Goal: Obtain resource: Obtain resource

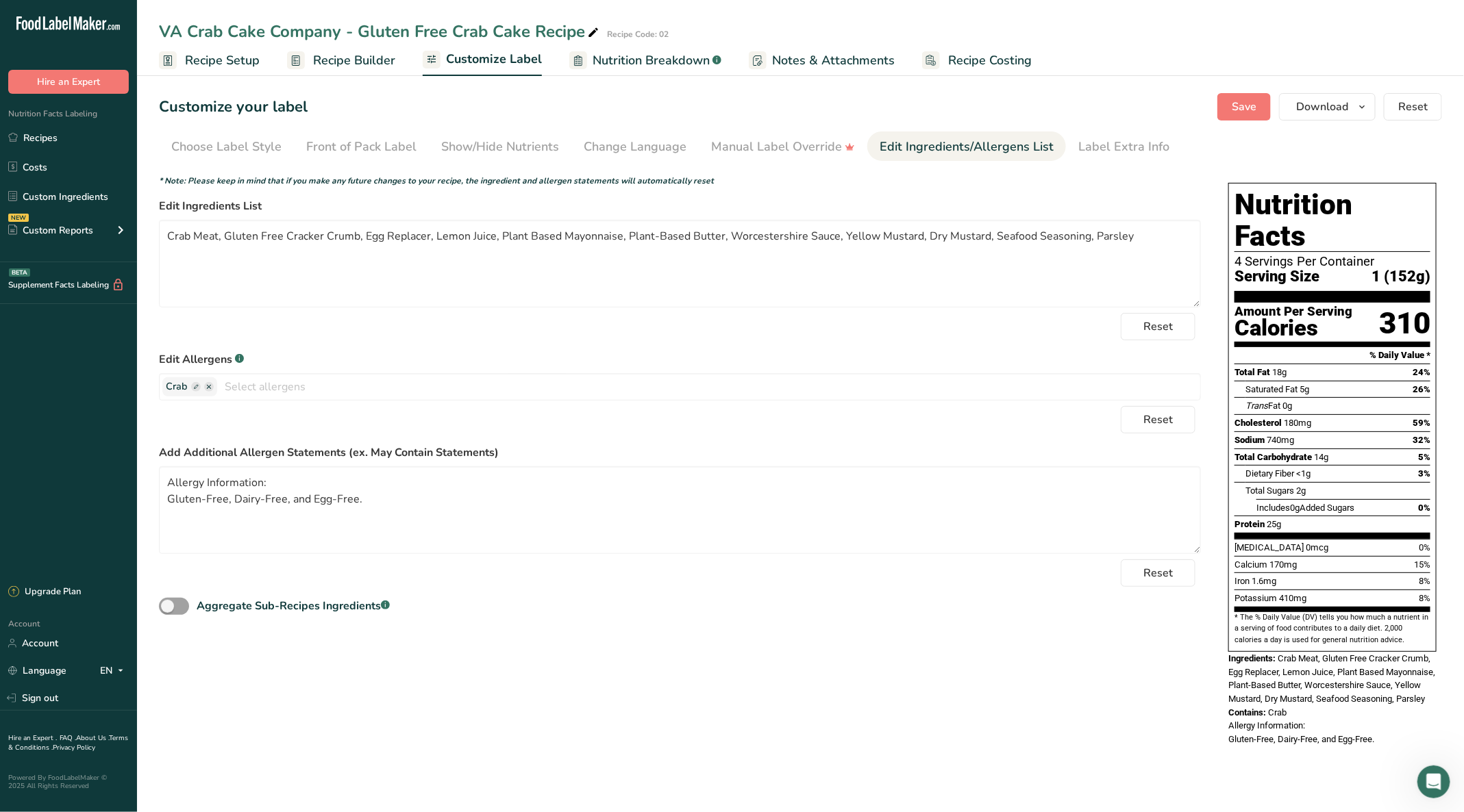
scroll to position [155, 0]
click at [1372, 111] on button "Download" at bounding box center [1327, 106] width 97 height 27
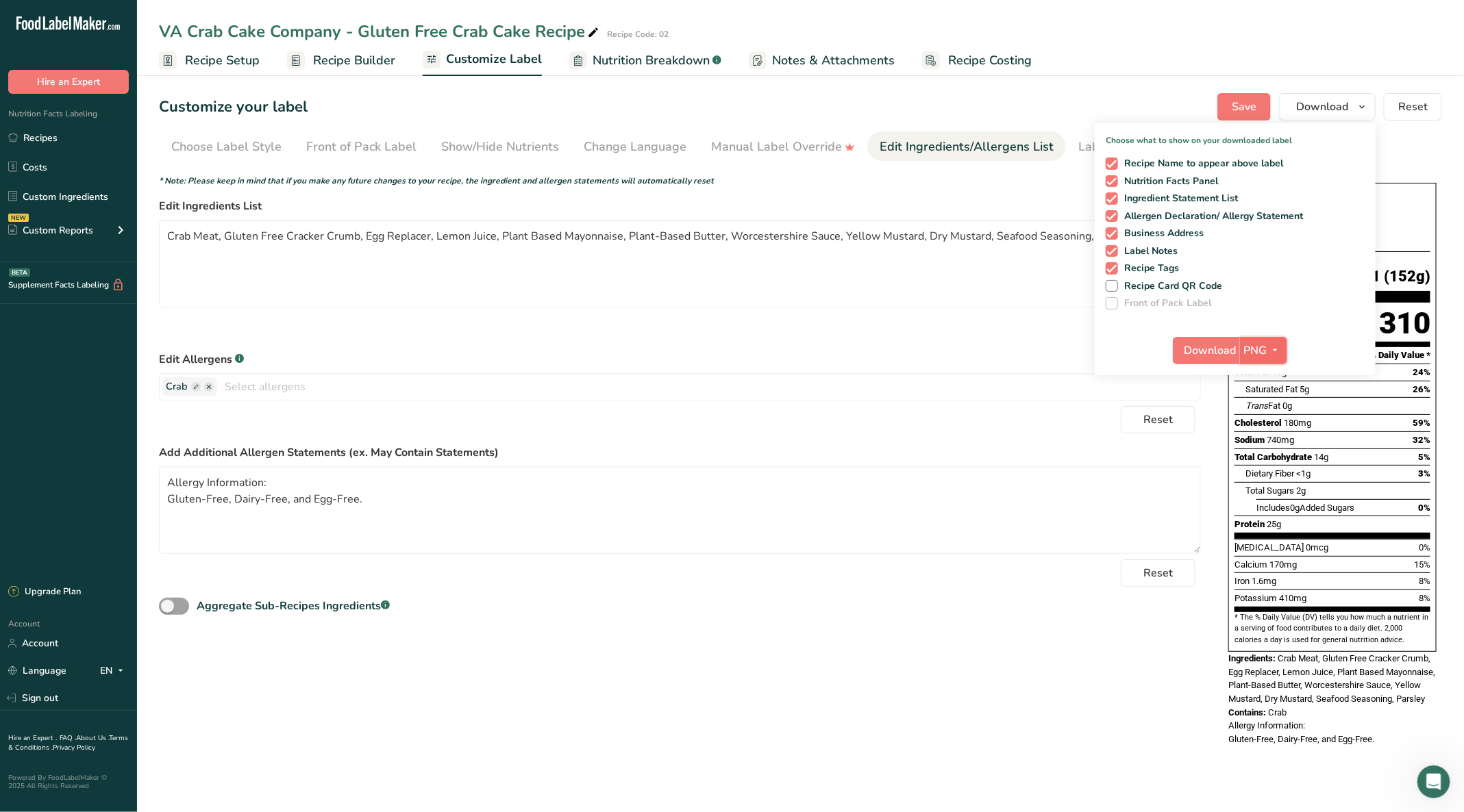
click at [1272, 347] on icon "button" at bounding box center [1275, 350] width 11 height 17
click at [1266, 372] on link "PNG" at bounding box center [1264, 378] width 44 height 23
click at [1212, 347] on span "Download" at bounding box center [1210, 351] width 52 height 16
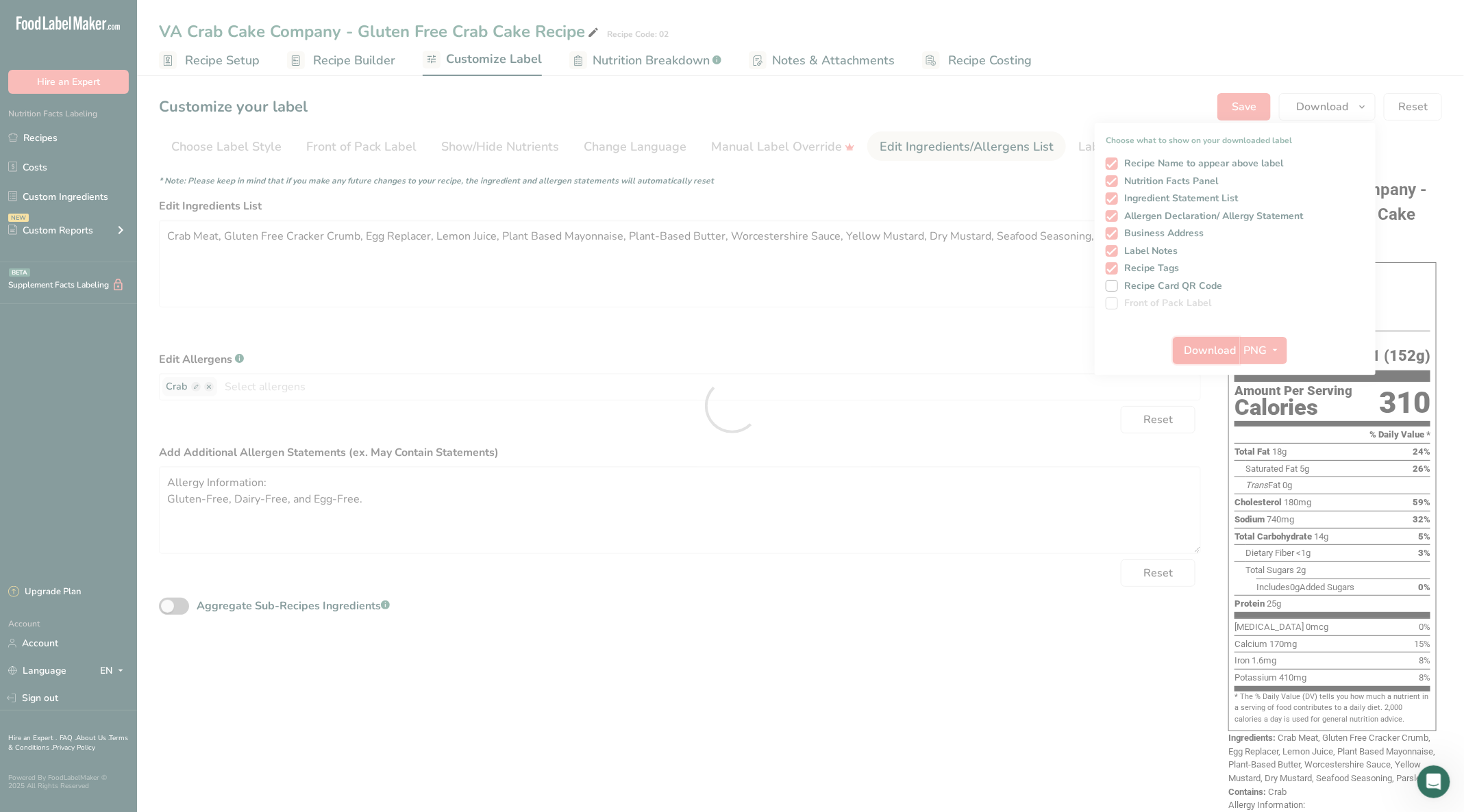
scroll to position [0, 0]
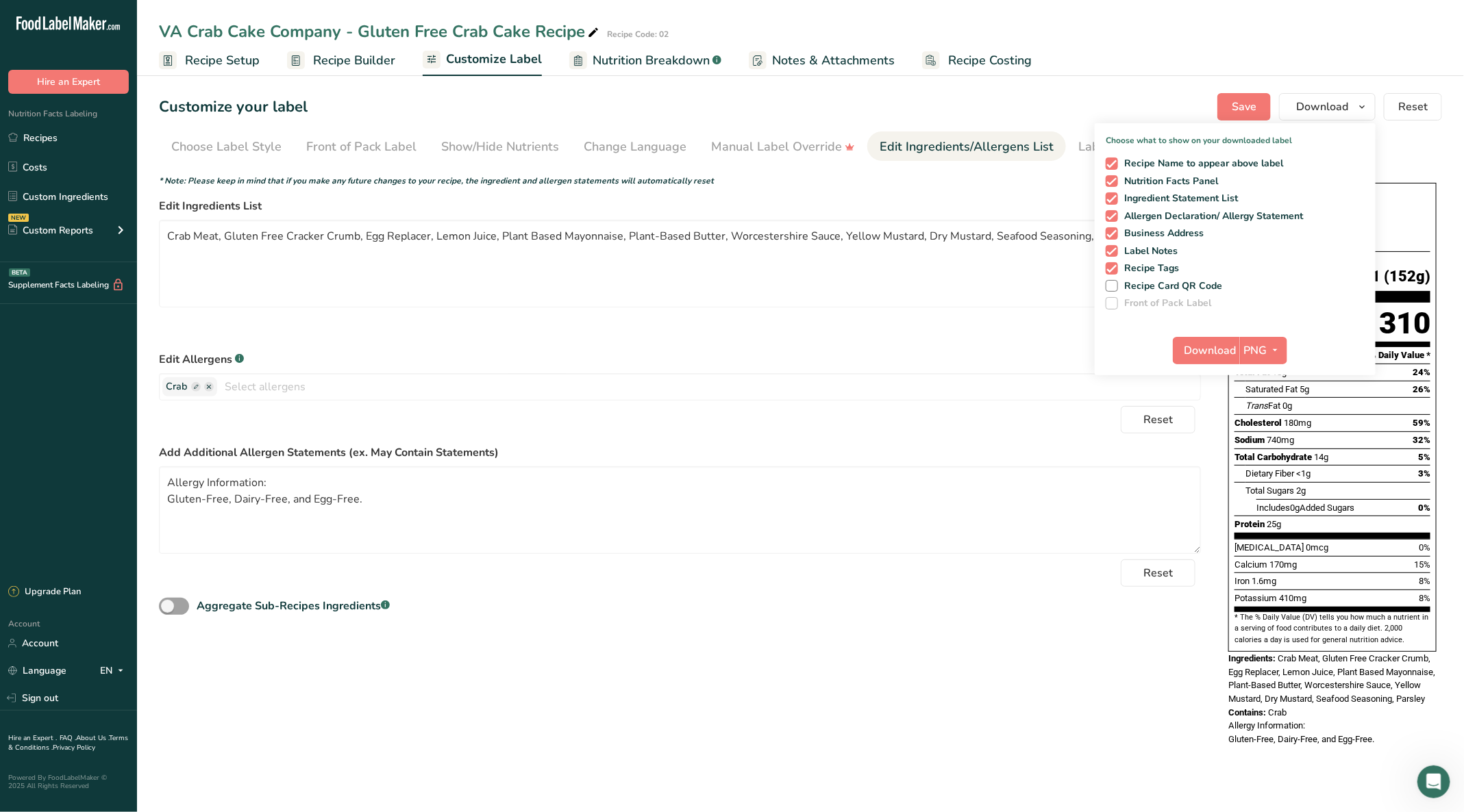
click at [1265, 21] on div "VA Crab Cake Company - Gluten Free Crab Cake Recipe Recipe Code: 02" at bounding box center [800, 31] width 1326 height 24
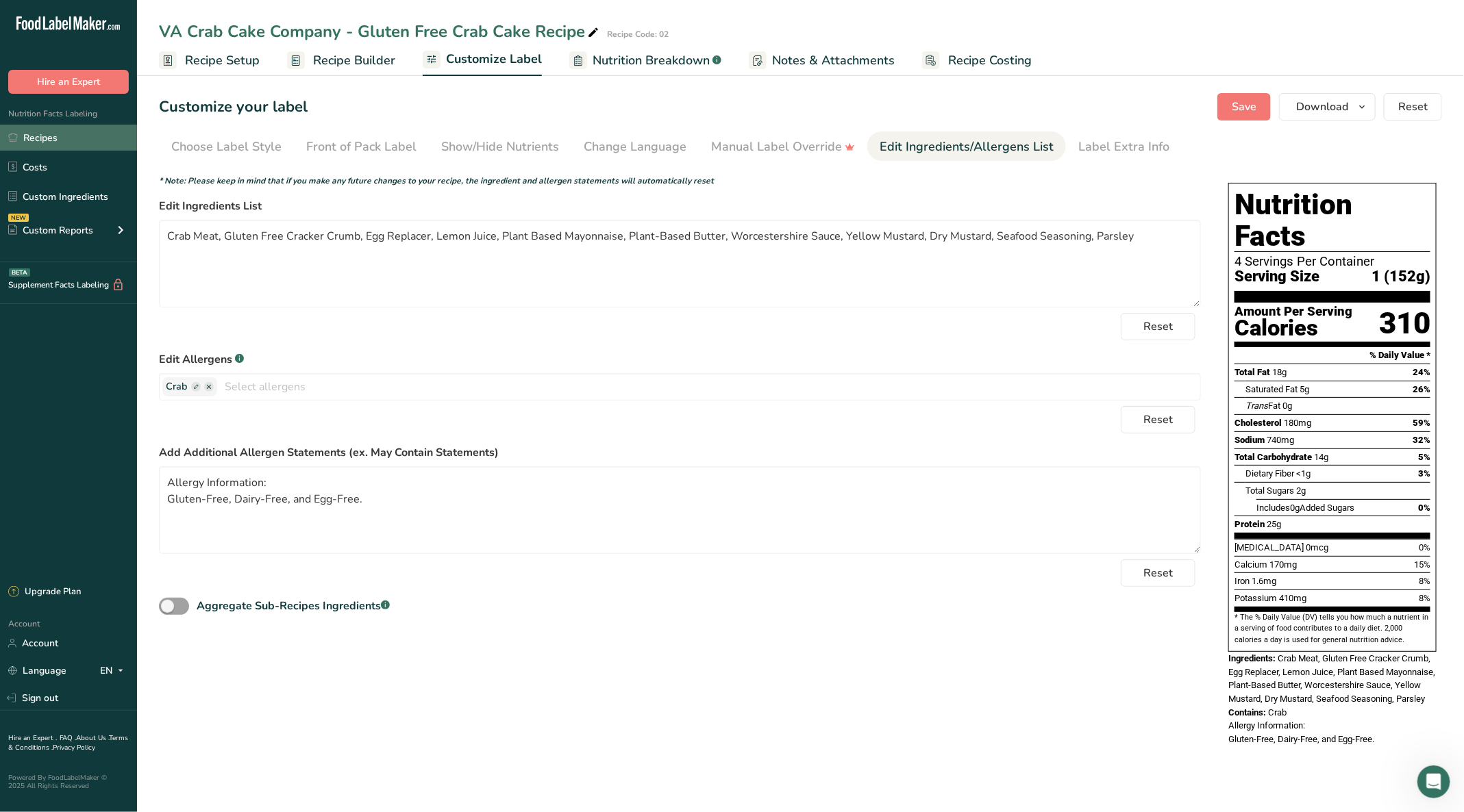
click at [64, 132] on link "Recipes" at bounding box center [68, 138] width 137 height 26
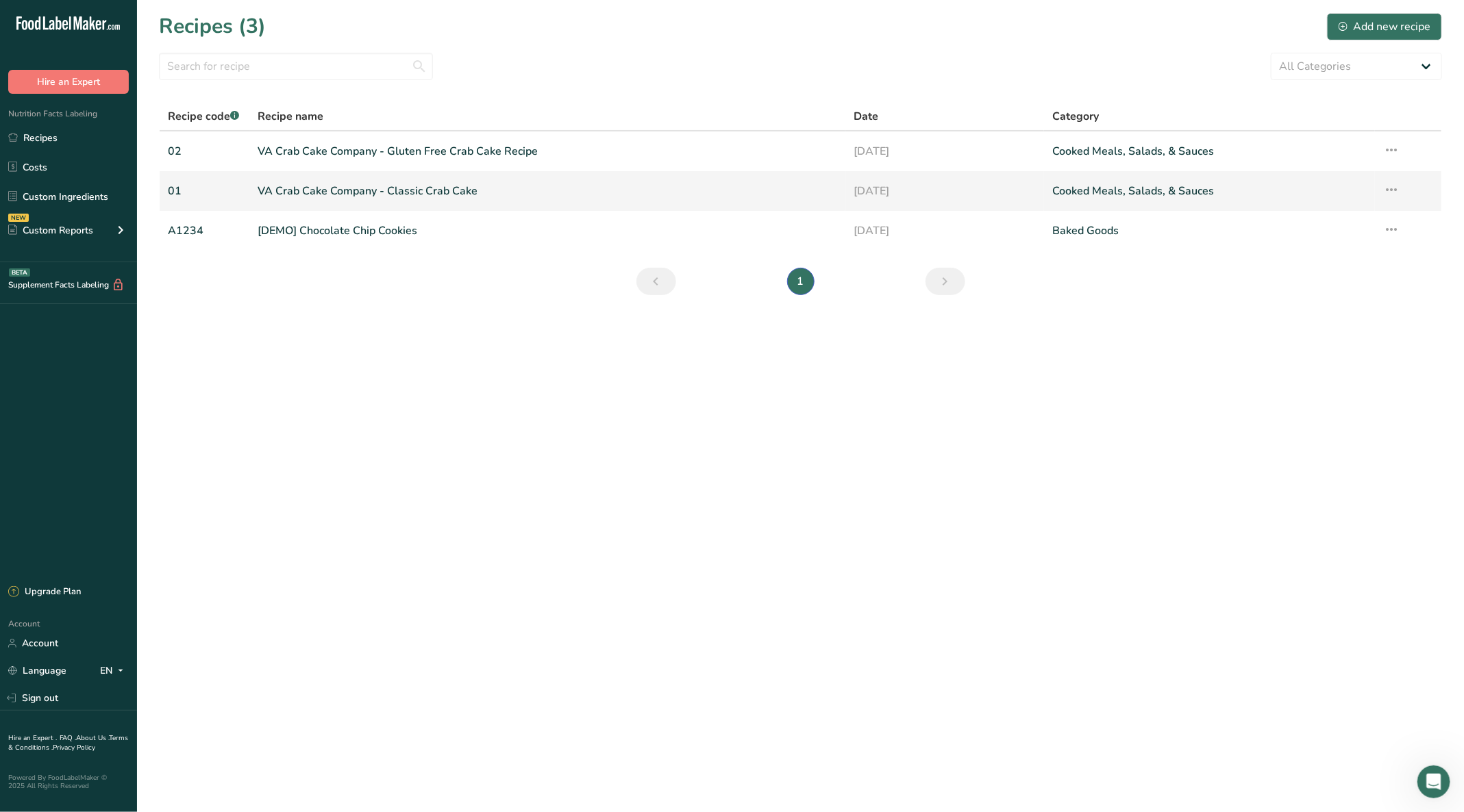
click at [362, 188] on link "VA Crab Cake Company - Classic Crab Cake" at bounding box center [547, 191] width 579 height 29
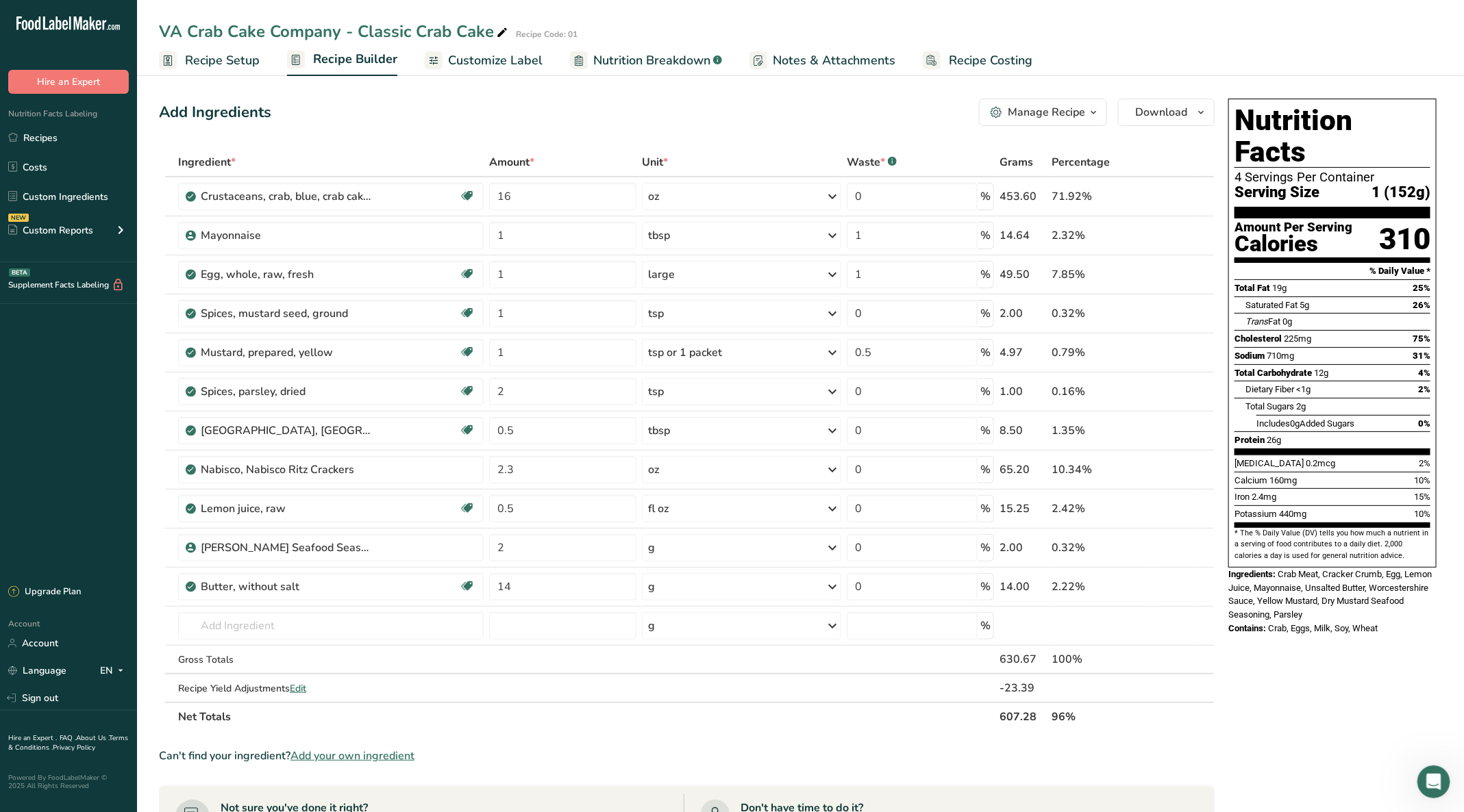
click at [488, 67] on span "Customize Label" at bounding box center [496, 60] width 95 height 18
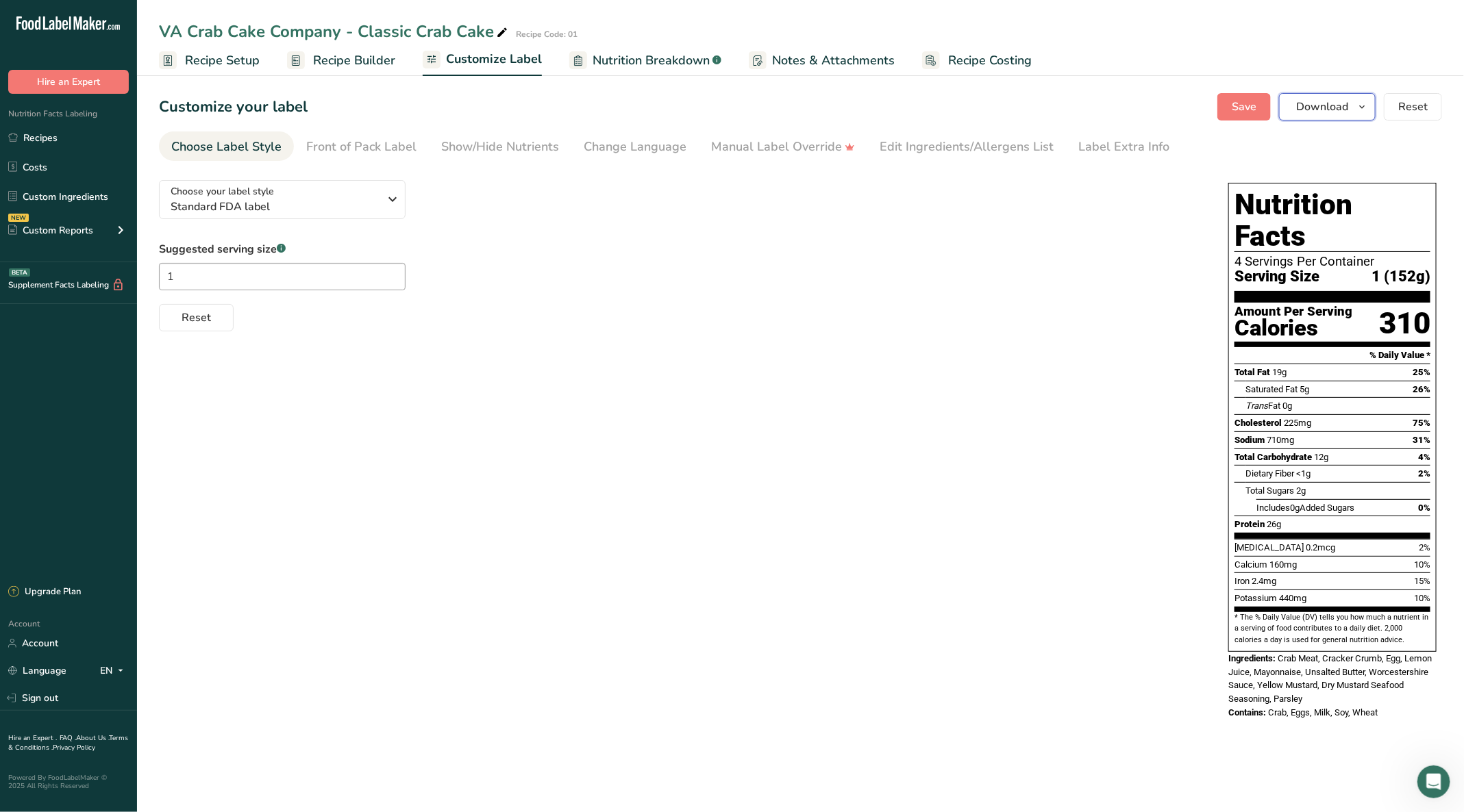
click at [1323, 104] on span "Download" at bounding box center [1322, 106] width 52 height 16
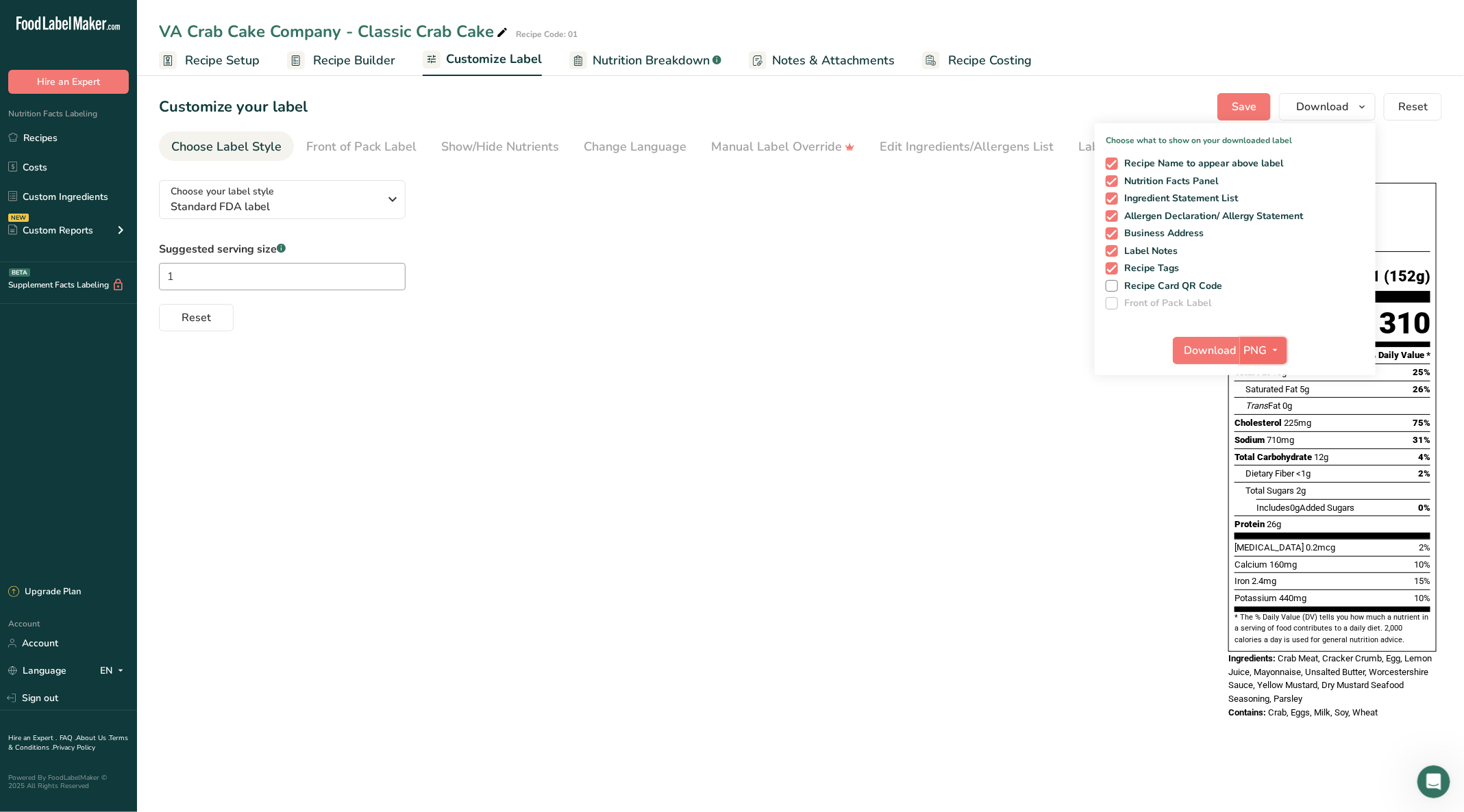
click at [1258, 342] on span "PNG" at bounding box center [1255, 351] width 23 height 16
click at [1260, 368] on link "PNG" at bounding box center [1264, 378] width 44 height 23
click at [1221, 347] on span "Download" at bounding box center [1210, 351] width 52 height 16
click at [805, 460] on div "Choose your label style Standard FDA label USA (FDA) Standard FDA label Tabular…" at bounding box center [800, 451] width 1283 height 564
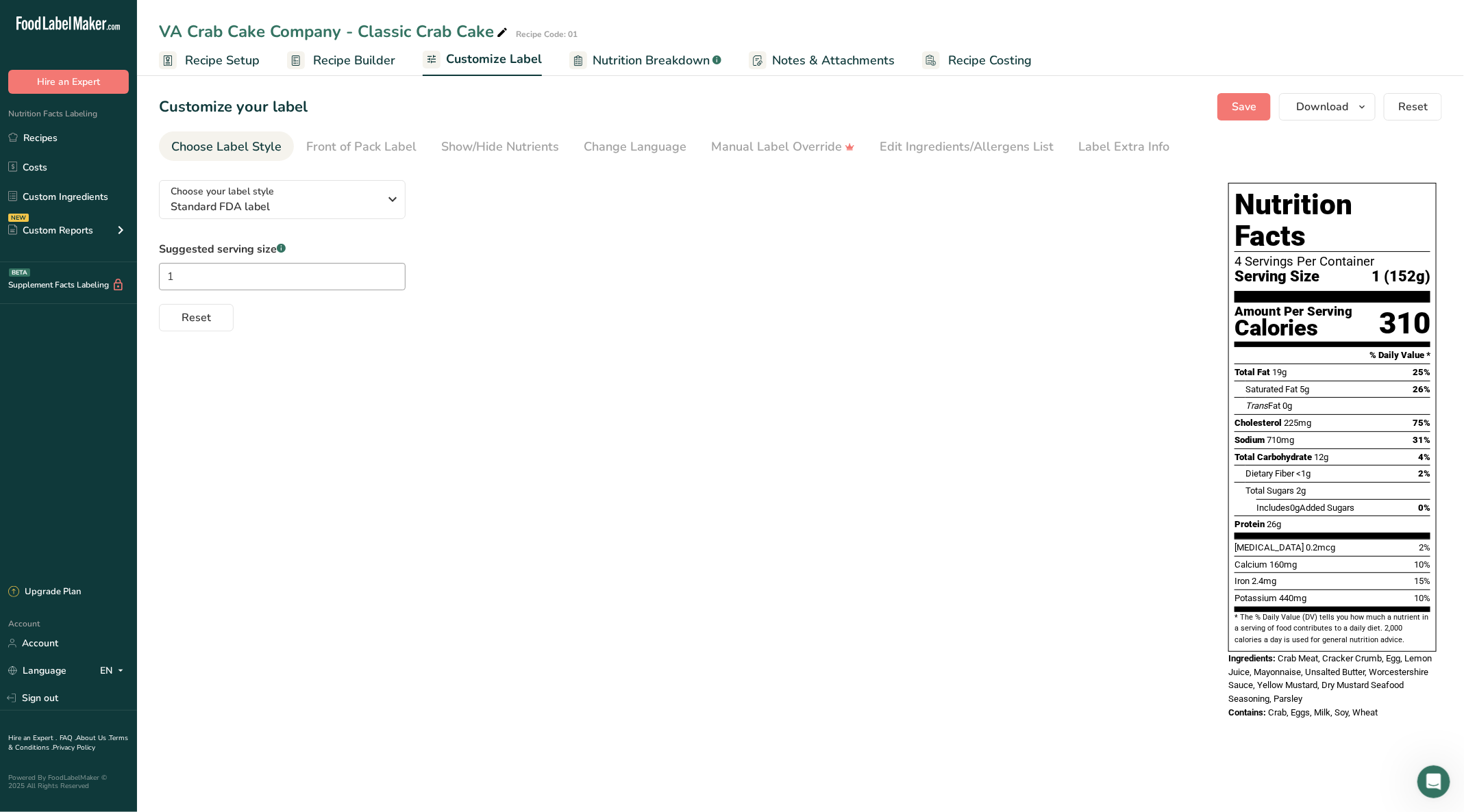
click at [1161, 242] on div "Suggested serving size .a-a{fill:#347362;}.b-a{fill:#fff;} 1 Reset" at bounding box center [680, 286] width 1042 height 90
click at [221, 53] on span "Recipe Setup" at bounding box center [222, 60] width 75 height 18
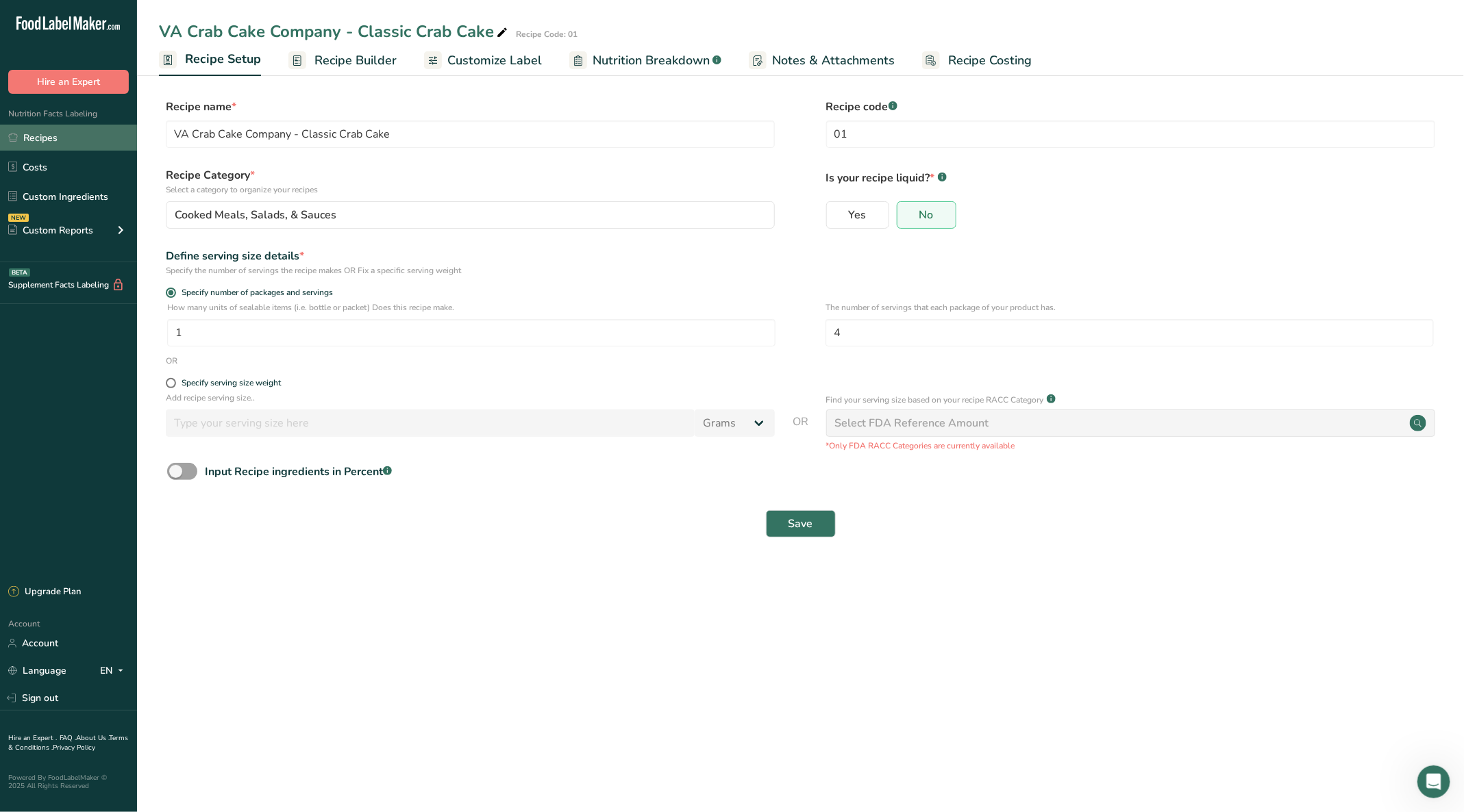
click at [65, 137] on link "Recipes" at bounding box center [68, 138] width 137 height 26
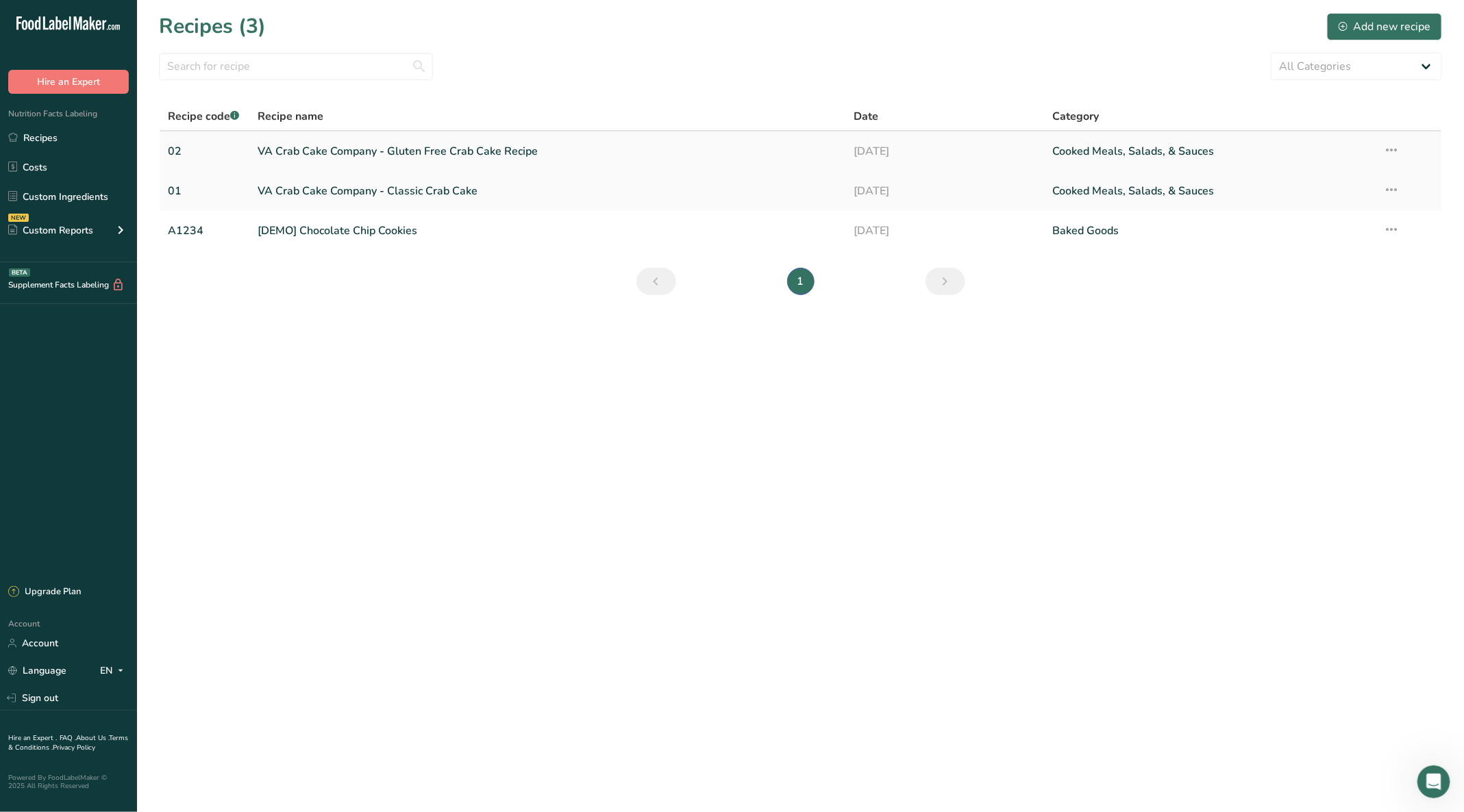
click at [353, 152] on link "VA Crab Cake Company - Gluten Free Crab Cake Recipe" at bounding box center [547, 151] width 579 height 29
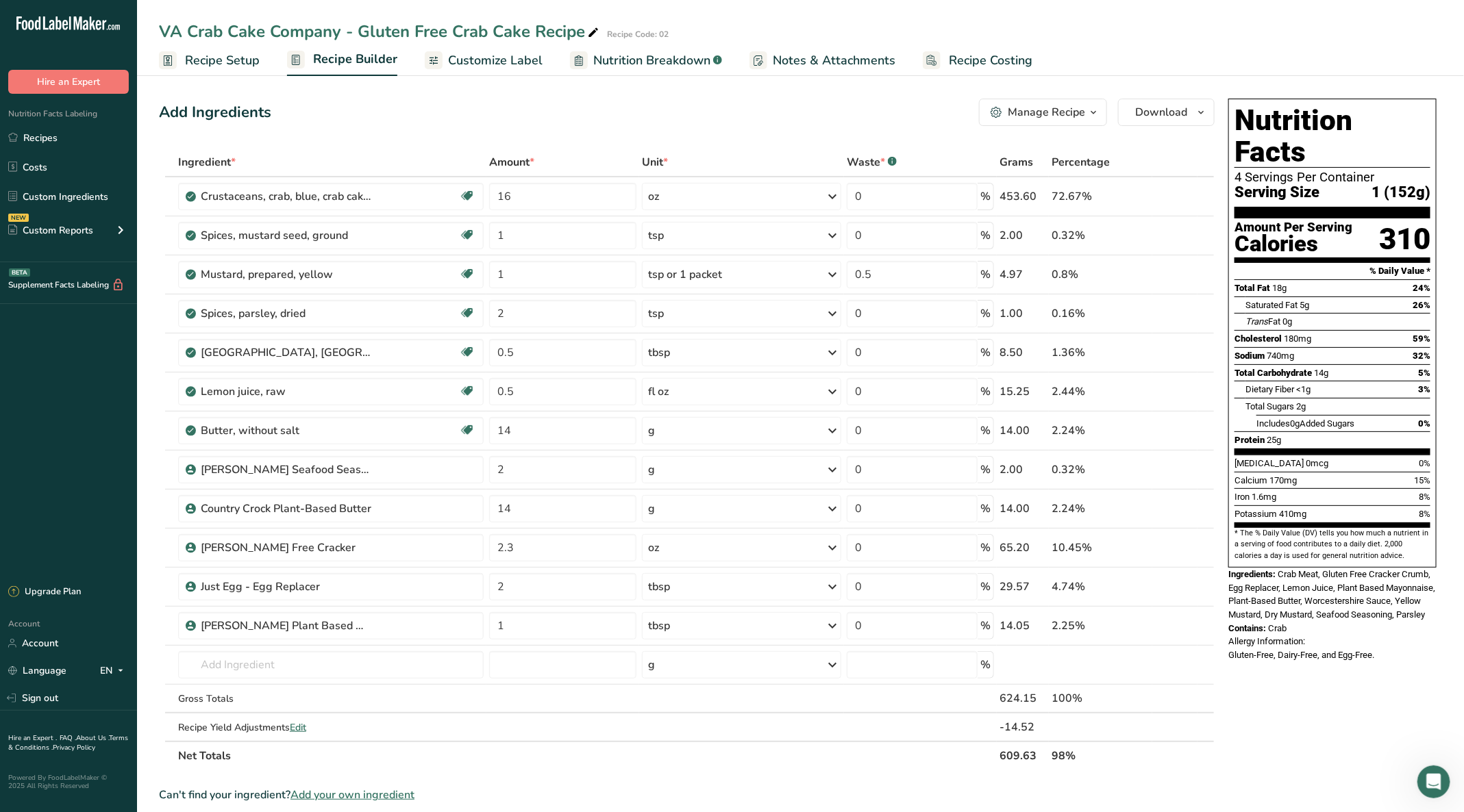
click at [594, 33] on icon at bounding box center [593, 33] width 13 height 19
click at [351, 33] on input "VA Crab Cake Company - Gluten Free Crab Cake Recipe" at bounding box center [766, 31] width 1215 height 24
click at [571, 30] on input "VA Crab Cake Company Gluten Free Crab Cake Recipe" at bounding box center [766, 31] width 1215 height 24
click at [347, 30] on input "VA Crab Cake Company Gluten Free Crab Cakes" at bounding box center [766, 31] width 1215 height 24
click at [565, 33] on input "VA Crab Cake Company Allergy Friendly Gluten Free Crab Cakes" at bounding box center [766, 31] width 1215 height 24
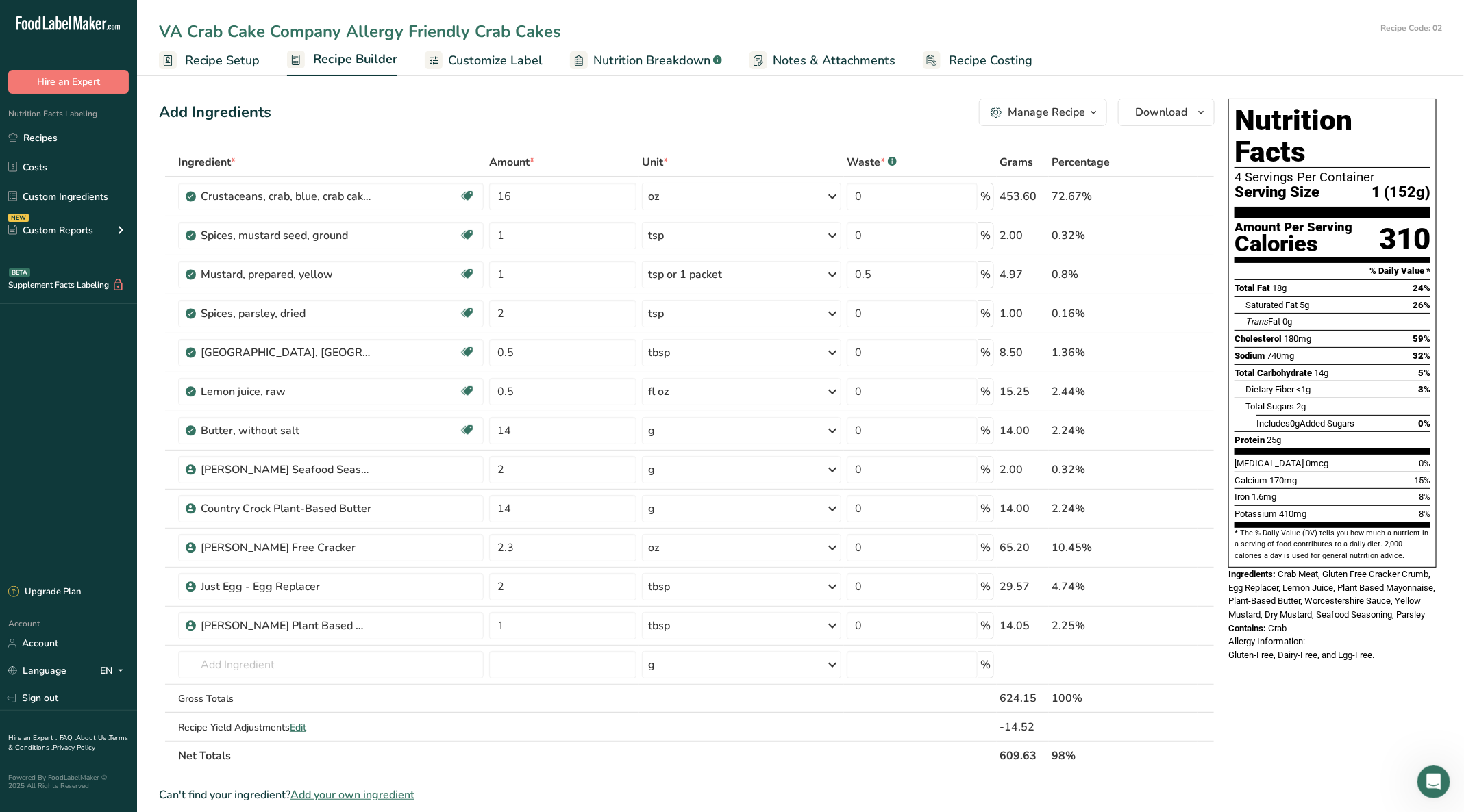
type input "VA Crab Cake Company Allergy Friendly Crab Cakes"
click at [502, 55] on span "Customize Label" at bounding box center [496, 60] width 95 height 18
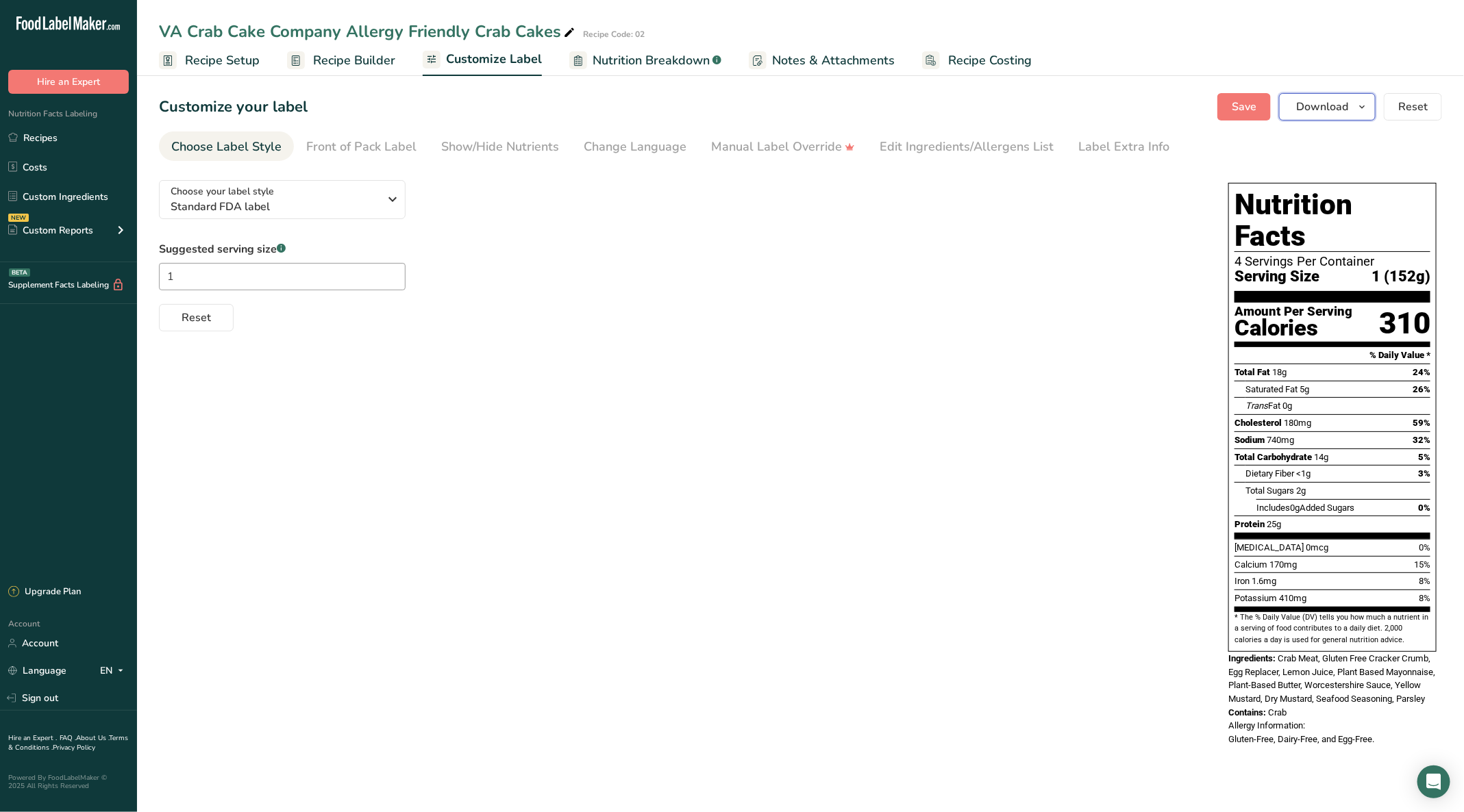
click at [1357, 105] on icon "button" at bounding box center [1361, 106] width 11 height 17
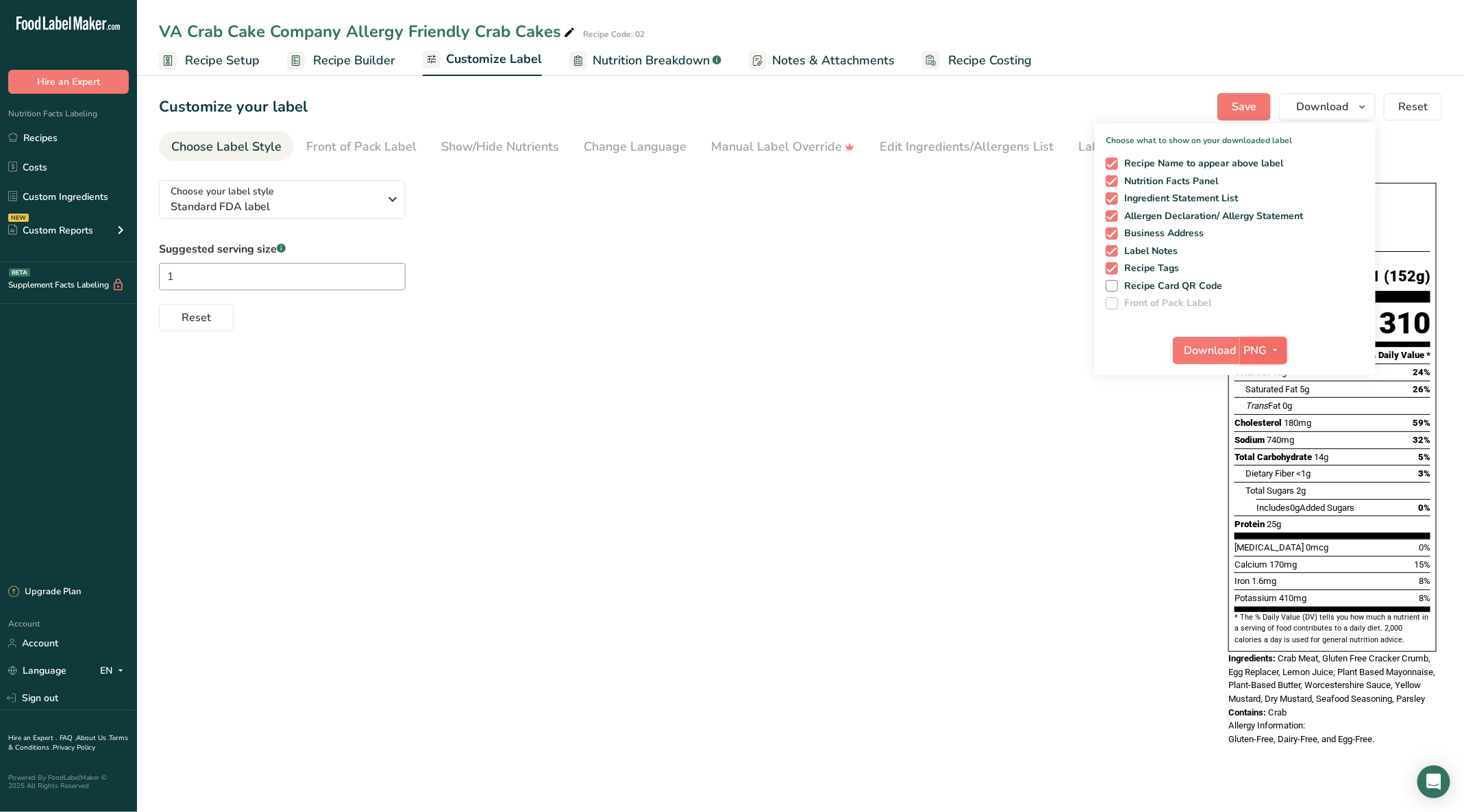
click at [1243, 350] on button "PNG" at bounding box center [1264, 351] width 47 height 27
click at [1255, 373] on link "PNG" at bounding box center [1264, 378] width 44 height 23
click at [1233, 349] on span "Download" at bounding box center [1210, 351] width 52 height 16
click at [75, 138] on link "Recipes" at bounding box center [68, 138] width 137 height 26
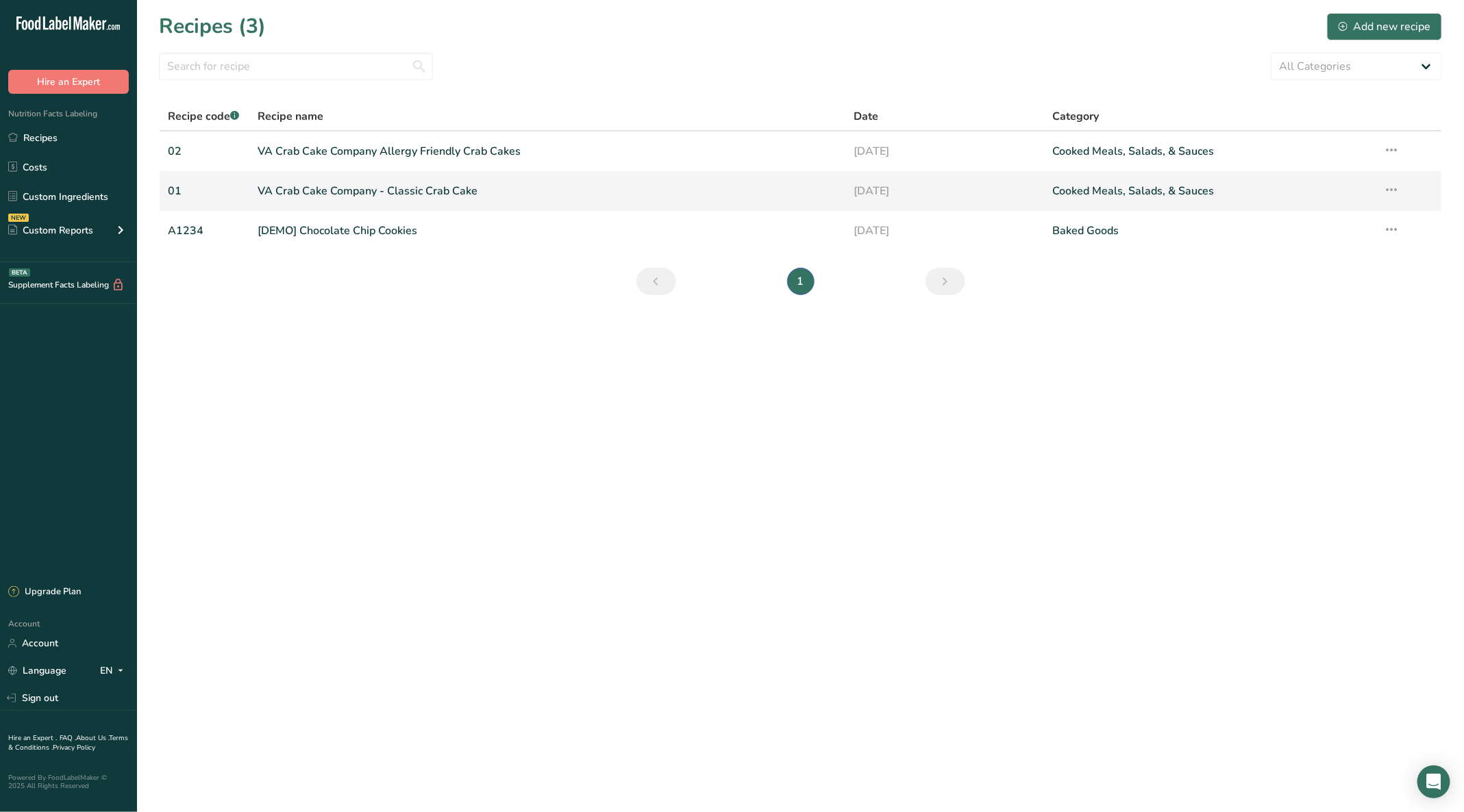
click at [388, 197] on link "VA Crab Cake Company - Classic Crab Cake" at bounding box center [547, 191] width 579 height 29
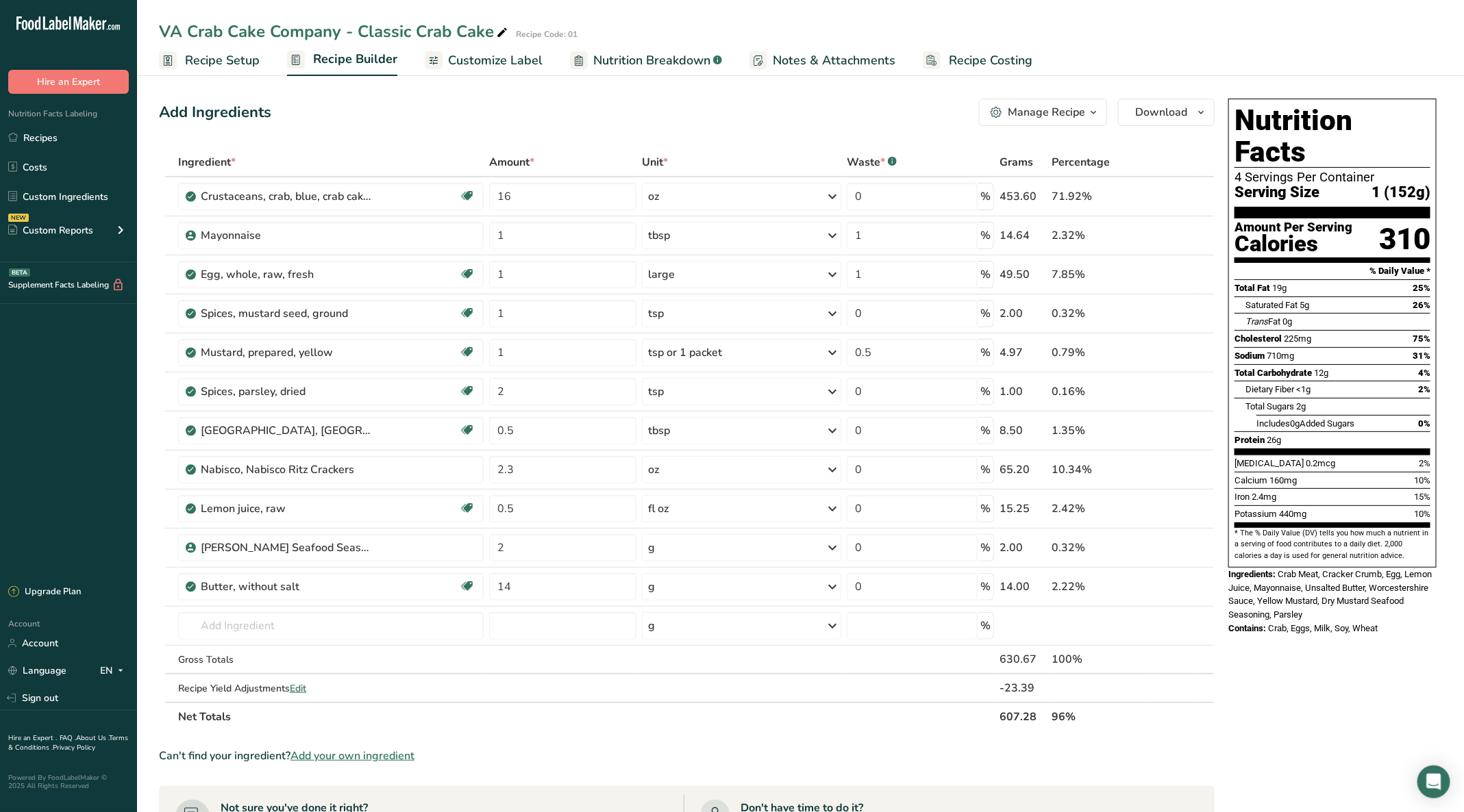
click at [502, 30] on icon at bounding box center [502, 33] width 13 height 19
click at [356, 31] on input "VA Crab Cake Company - Classic Crab Cake" at bounding box center [766, 31] width 1215 height 24
click at [477, 33] on input "VA Crab Cake Company Classic Crab Cake" at bounding box center [766, 31] width 1215 height 24
click at [398, 33] on input "VA Crab Cake Company Classic Crab Cakes" at bounding box center [766, 31] width 1215 height 24
type input "VA Crab Cake Company T Crab Cakes"
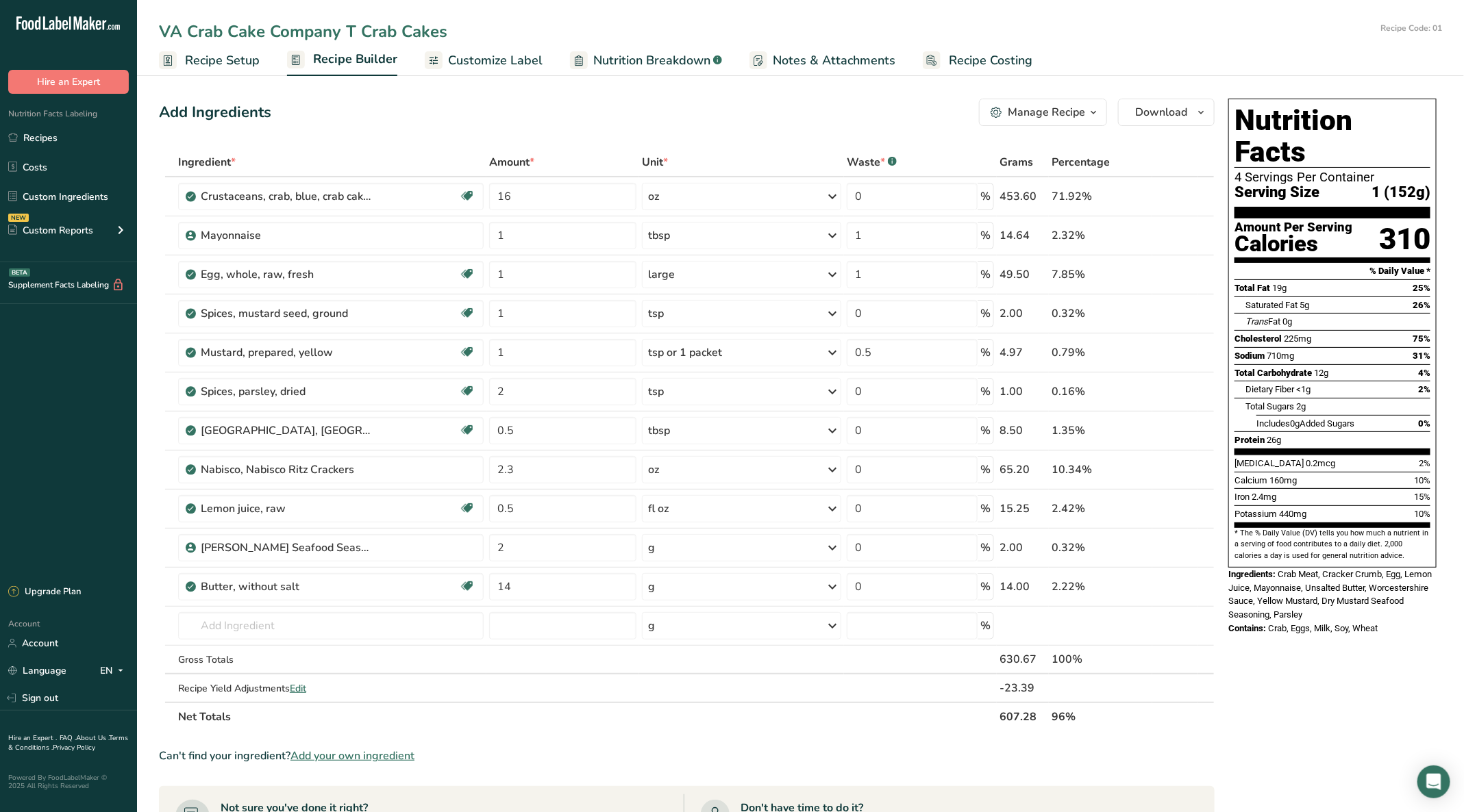
click at [490, 103] on div "Add Ingredients Manage Recipe Delete Recipe Duplicate Recipe Scale Recipe Save …" at bounding box center [687, 112] width 1056 height 27
click at [450, 27] on icon at bounding box center [455, 33] width 13 height 19
click at [360, 31] on input "VA Crab Cake Company T Crab Cakes" at bounding box center [766, 31] width 1215 height 24
type input "VA Crab Cake Company Classic Crab Cakes"
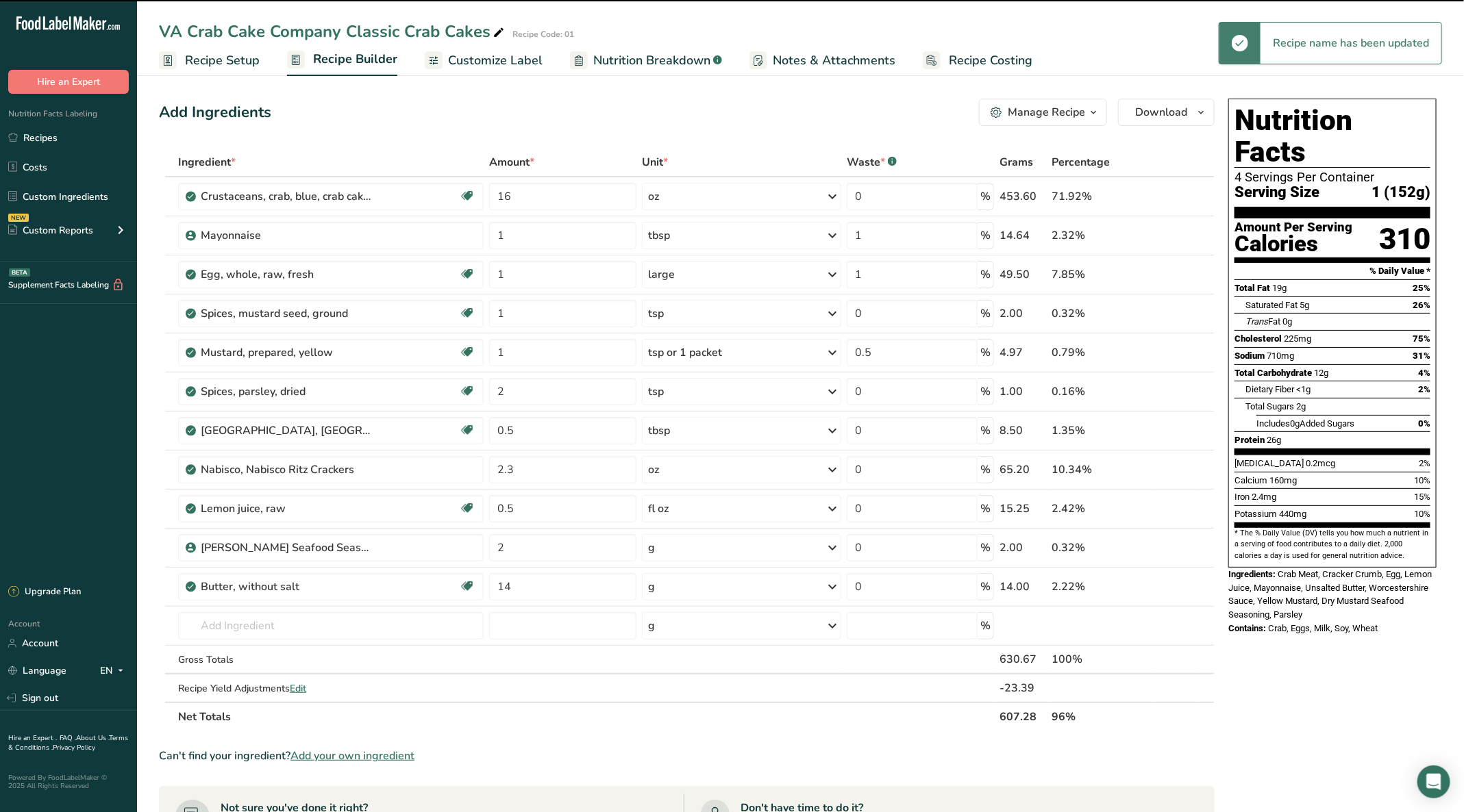
click at [1208, 25] on div "VA Crab Cake Company Classic Crab Cakes Recipe Code: 01" at bounding box center [800, 31] width 1326 height 24
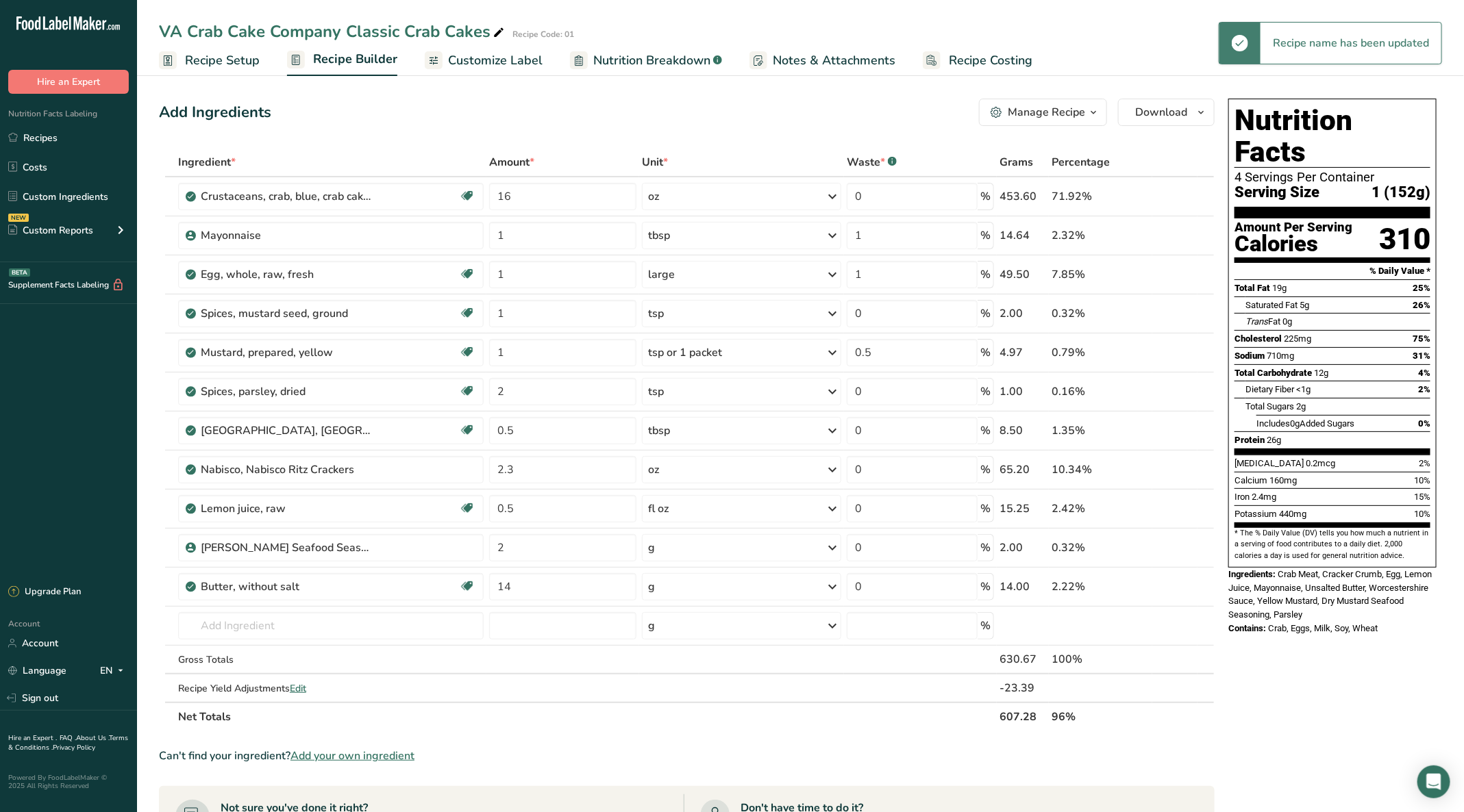
click at [1152, 38] on div "VA Crab Cake Company Classic Crab Cakes Recipe Code: 01" at bounding box center [800, 31] width 1326 height 24
click at [465, 50] on link "Customize Label" at bounding box center [483, 61] width 118 height 31
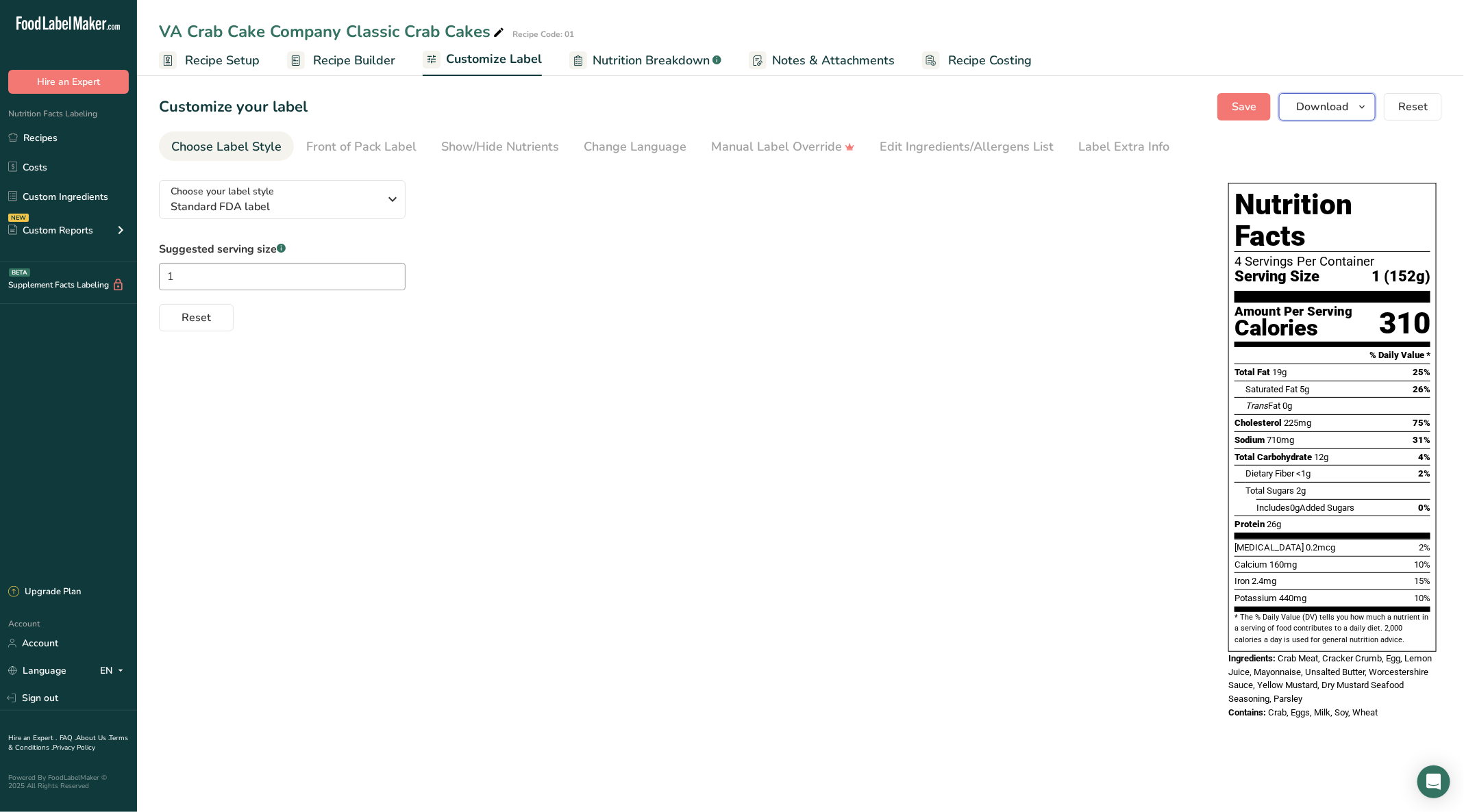
click at [1360, 101] on icon "button" at bounding box center [1361, 106] width 11 height 17
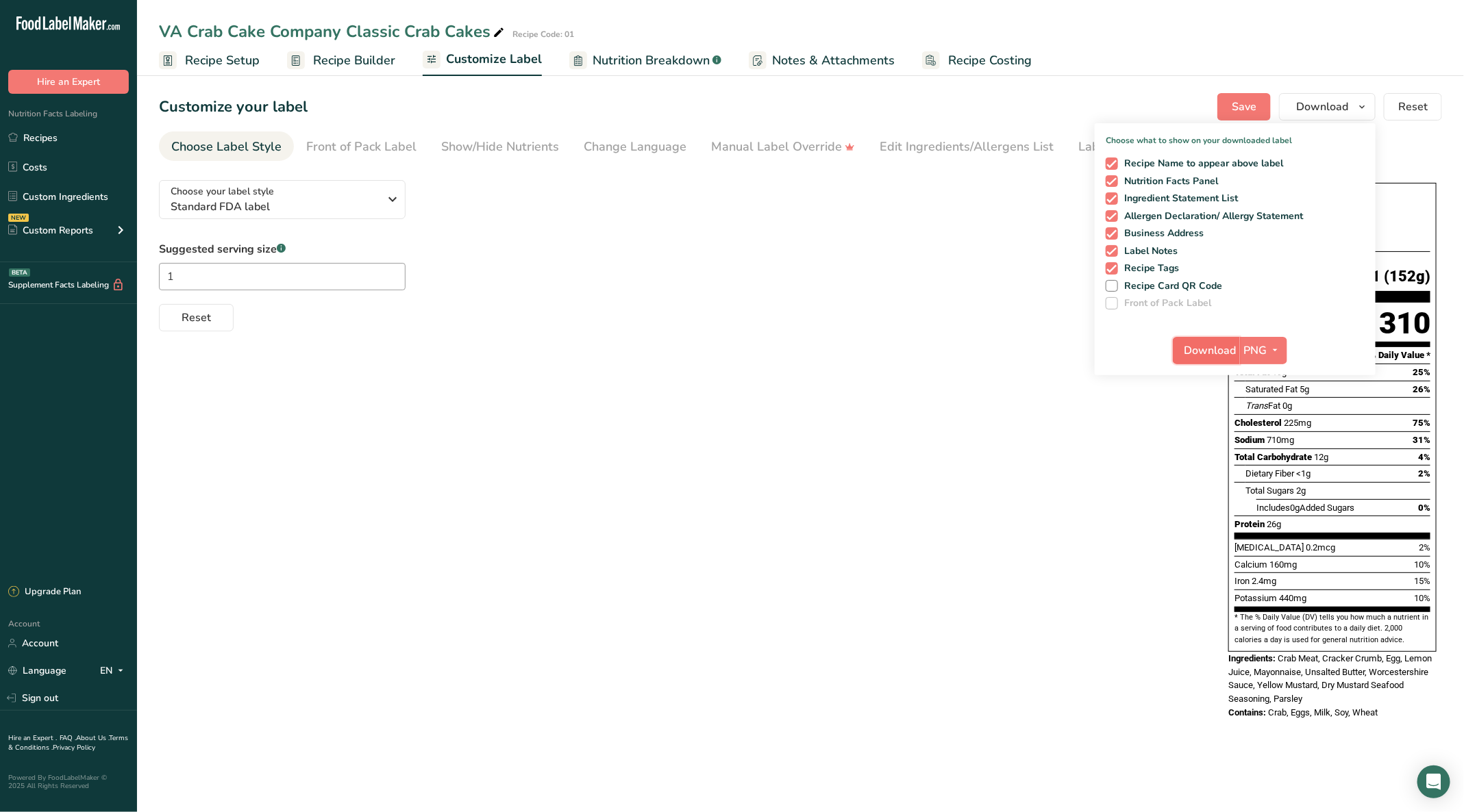
click at [1231, 344] on span "Download" at bounding box center [1210, 351] width 52 height 16
drag, startPoint x: 1123, startPoint y: 64, endPoint x: 1116, endPoint y: 66, distance: 7.3
click at [1123, 64] on ul "Recipe Setup Recipe Builder Customize Label Nutrition Breakdown .a-a{fill:#3473…" at bounding box center [800, 60] width 1326 height 33
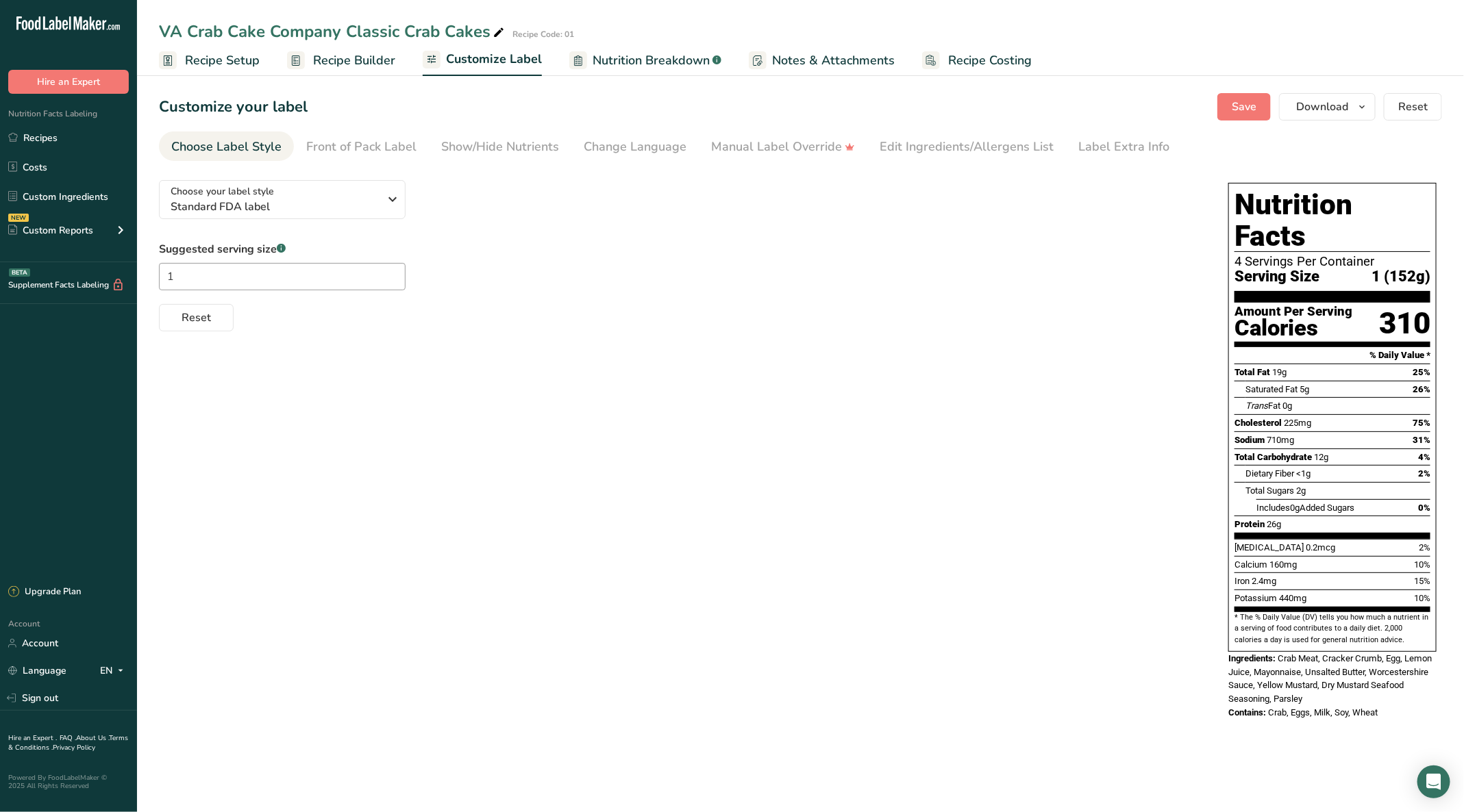
click at [216, 53] on span "Recipe Setup" at bounding box center [222, 60] width 75 height 18
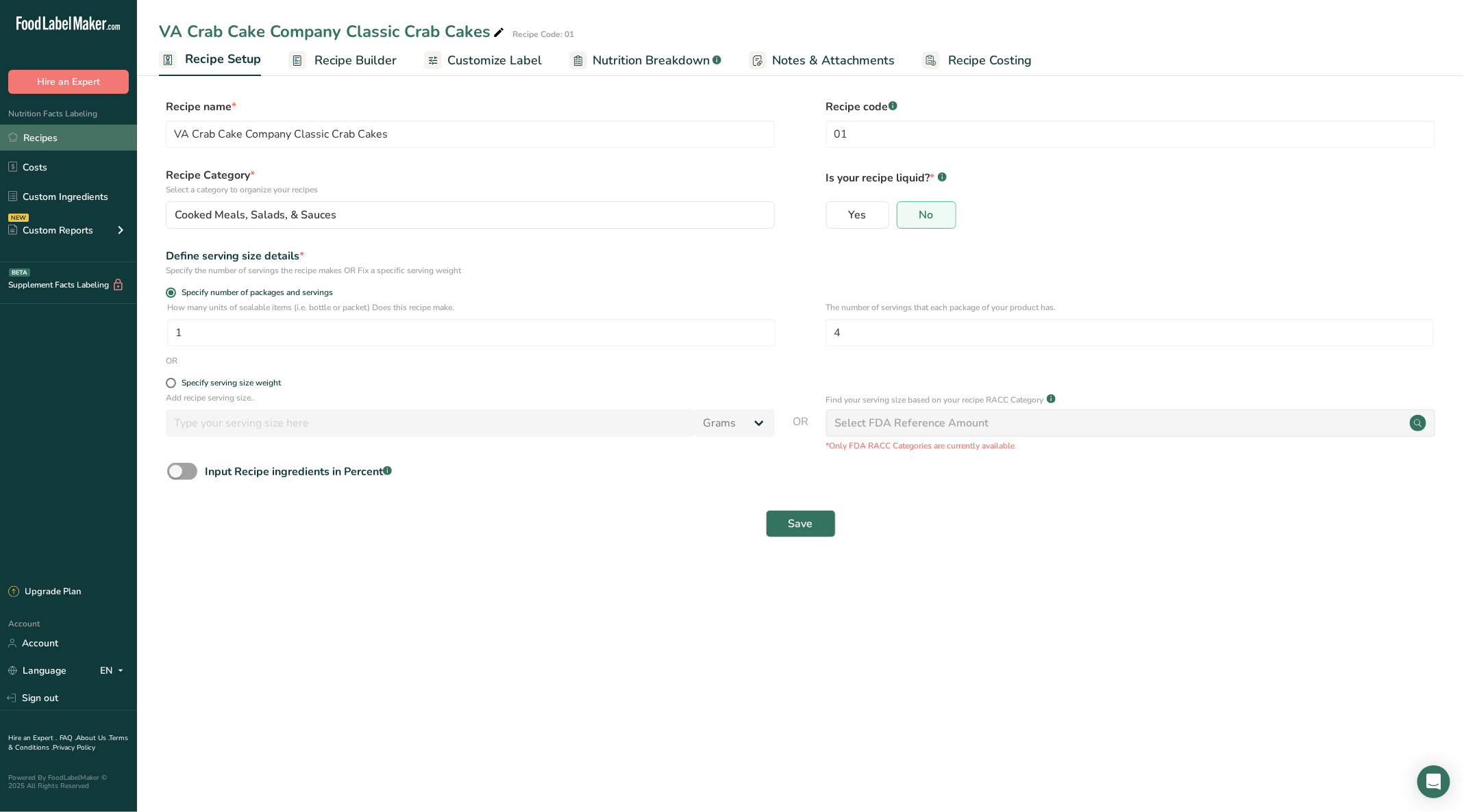
click at [68, 132] on link "Recipes" at bounding box center [68, 138] width 137 height 26
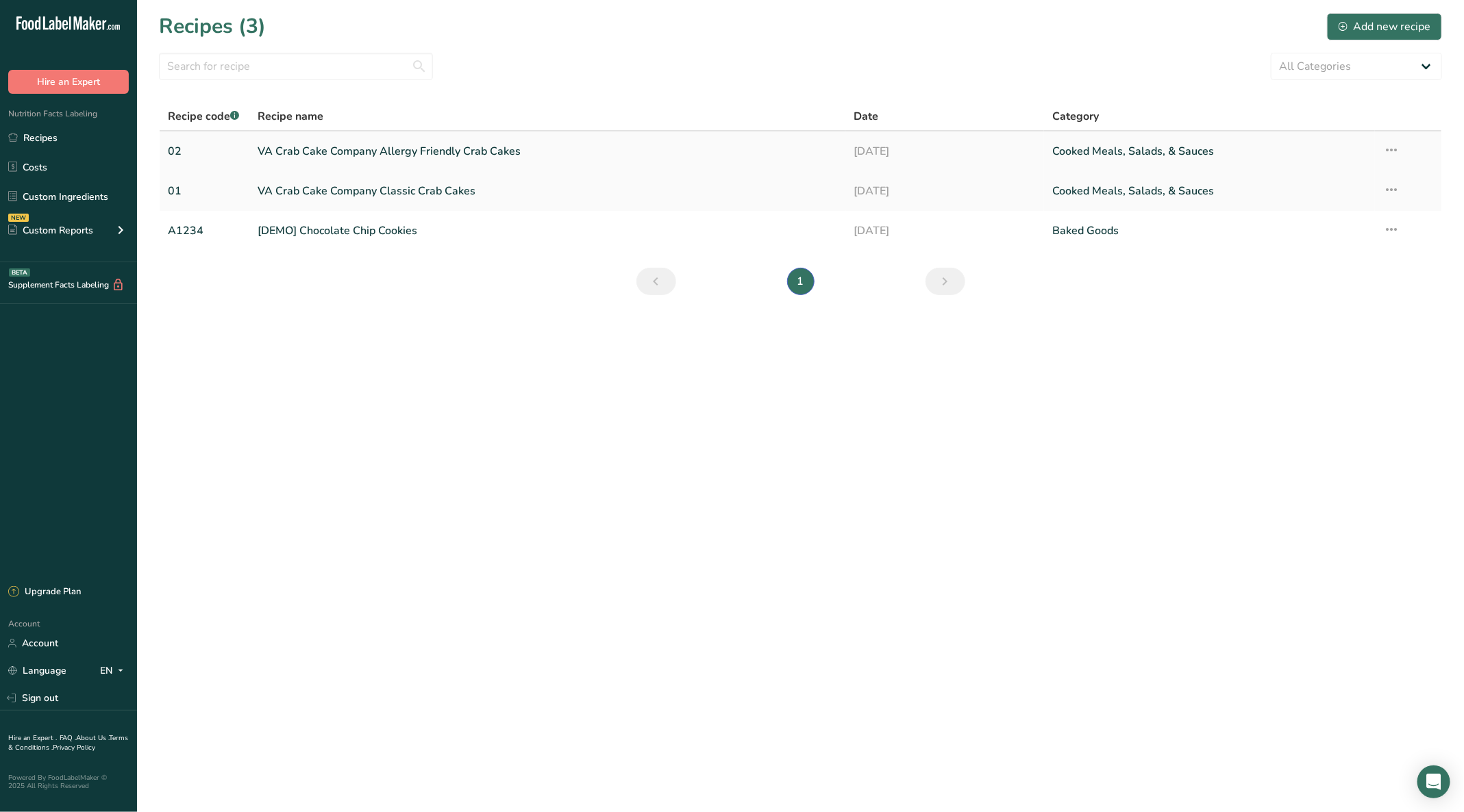
click at [350, 146] on link "VA Crab Cake Company Allergy Friendly Crab Cakes" at bounding box center [547, 151] width 579 height 29
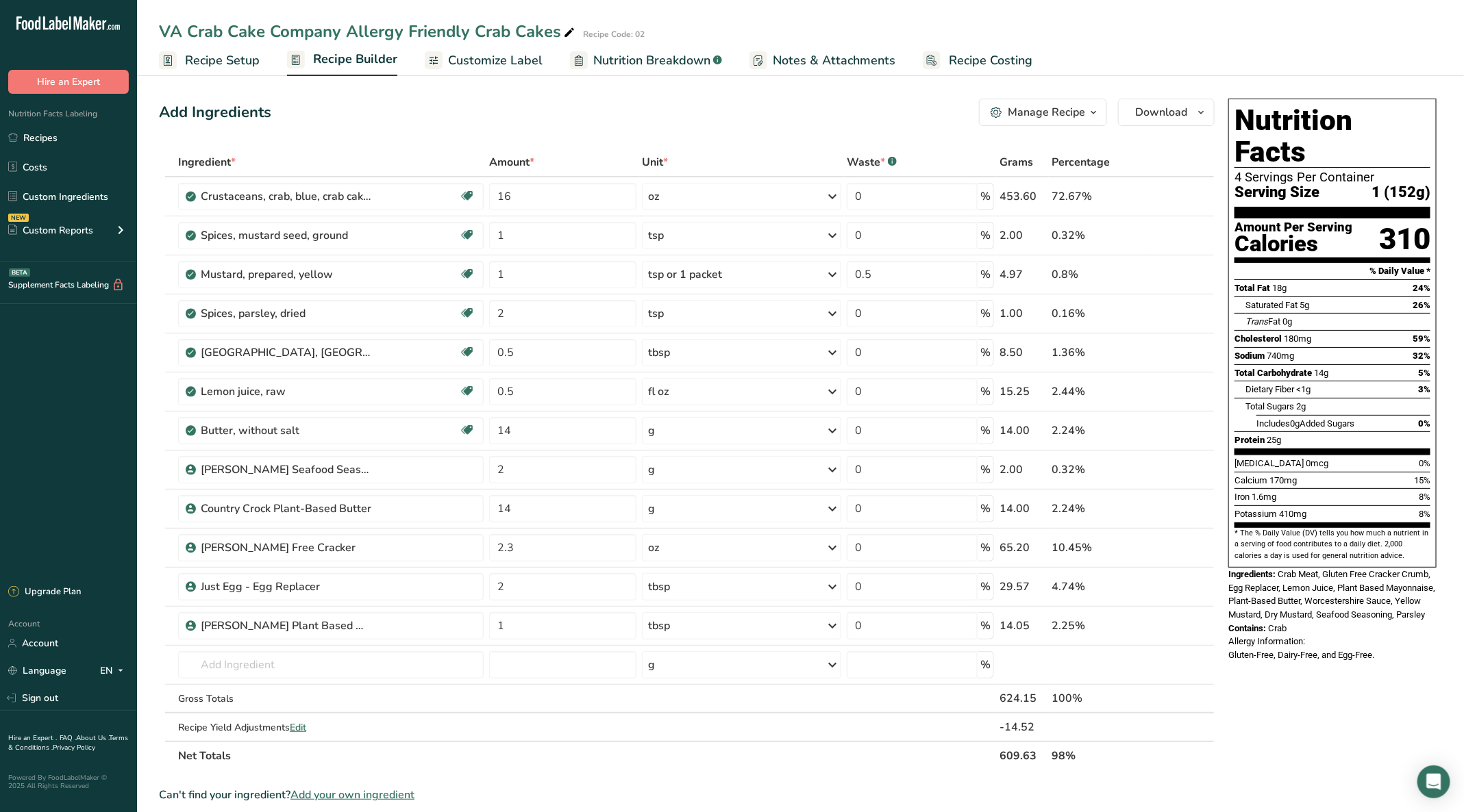
click at [347, 55] on span "Recipe Builder" at bounding box center [355, 59] width 84 height 18
click at [224, 53] on span "Recipe Setup" at bounding box center [222, 60] width 75 height 18
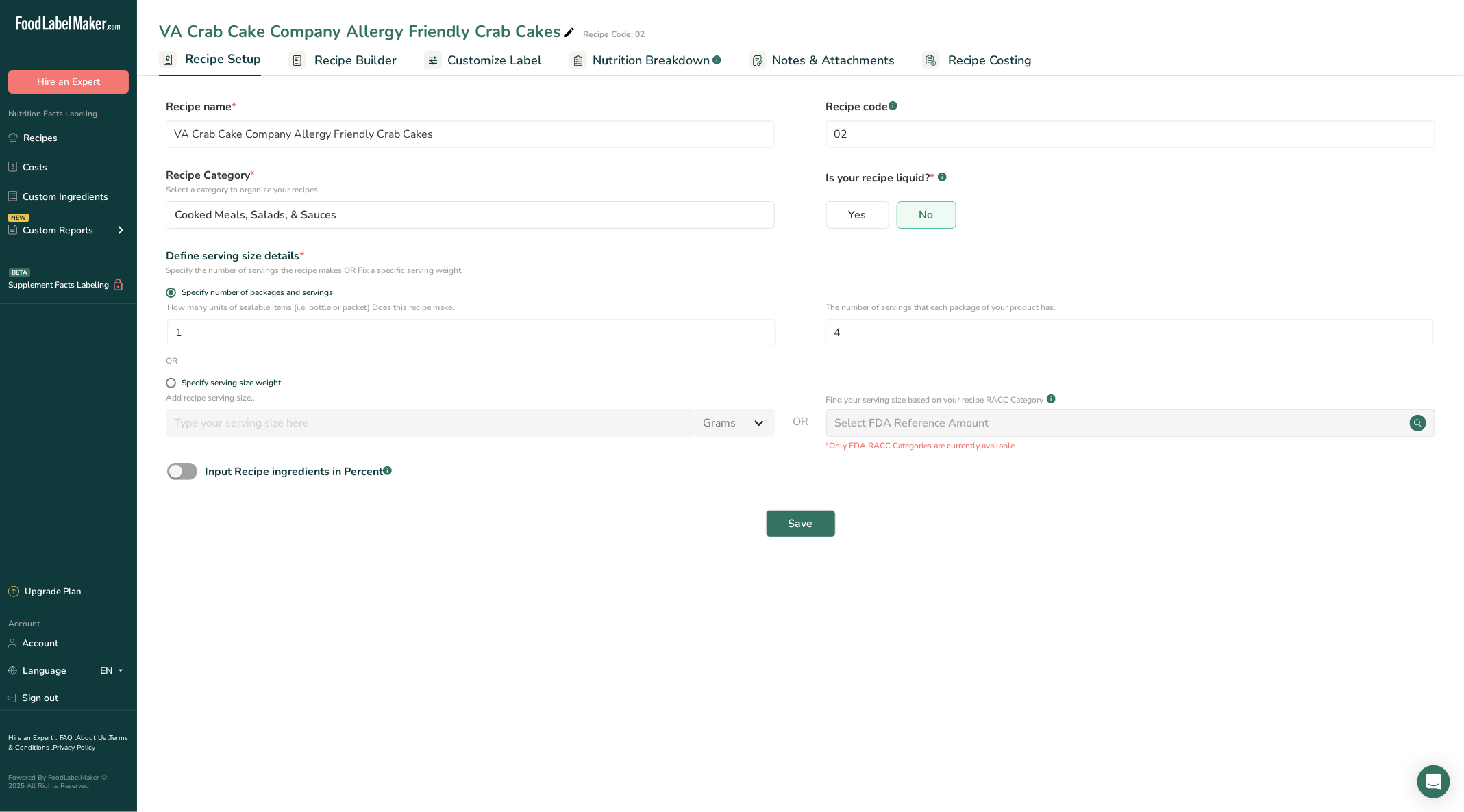
click at [328, 55] on span "Recipe Builder" at bounding box center [355, 60] width 82 height 18
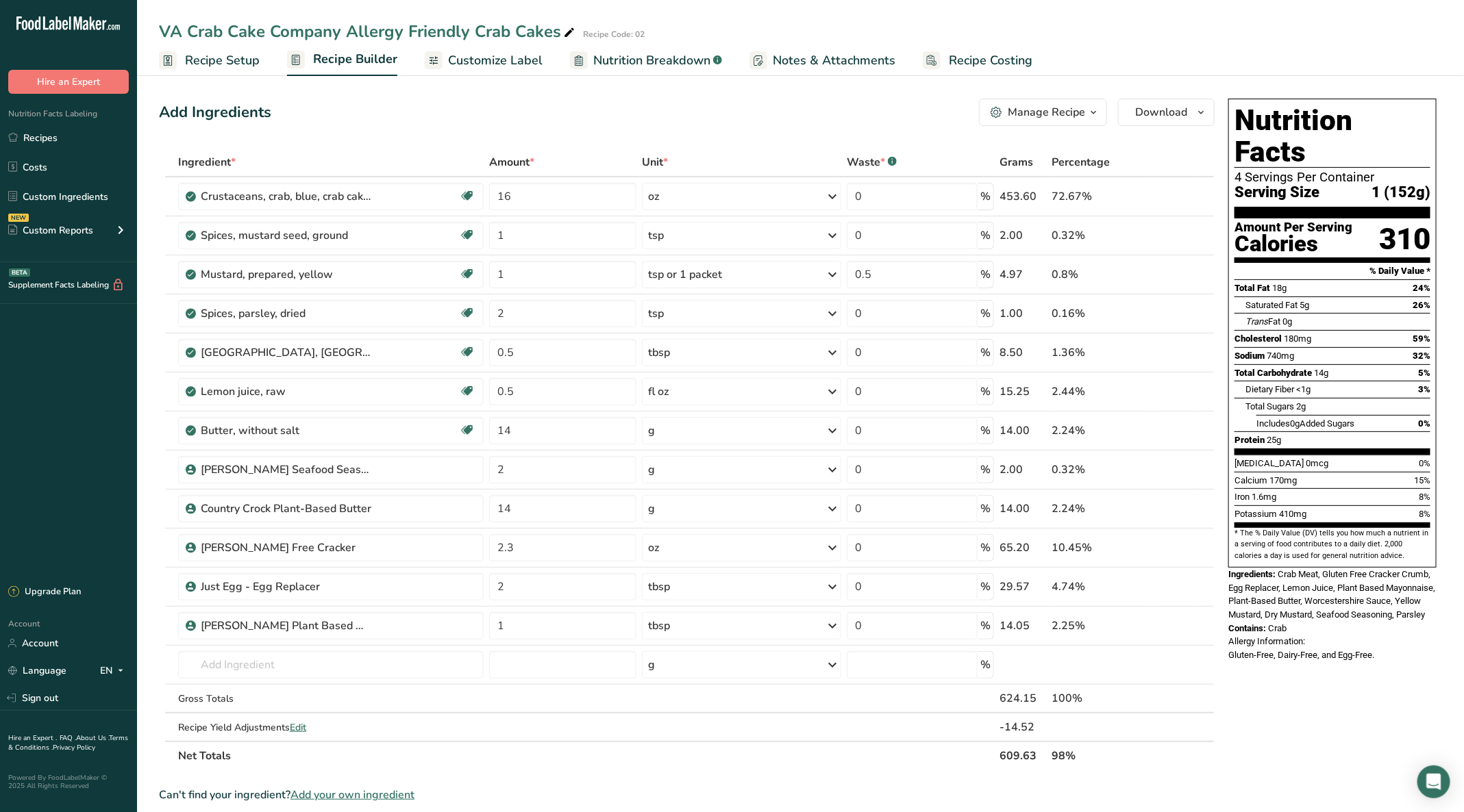
click at [479, 56] on span "Customize Label" at bounding box center [496, 60] width 95 height 18
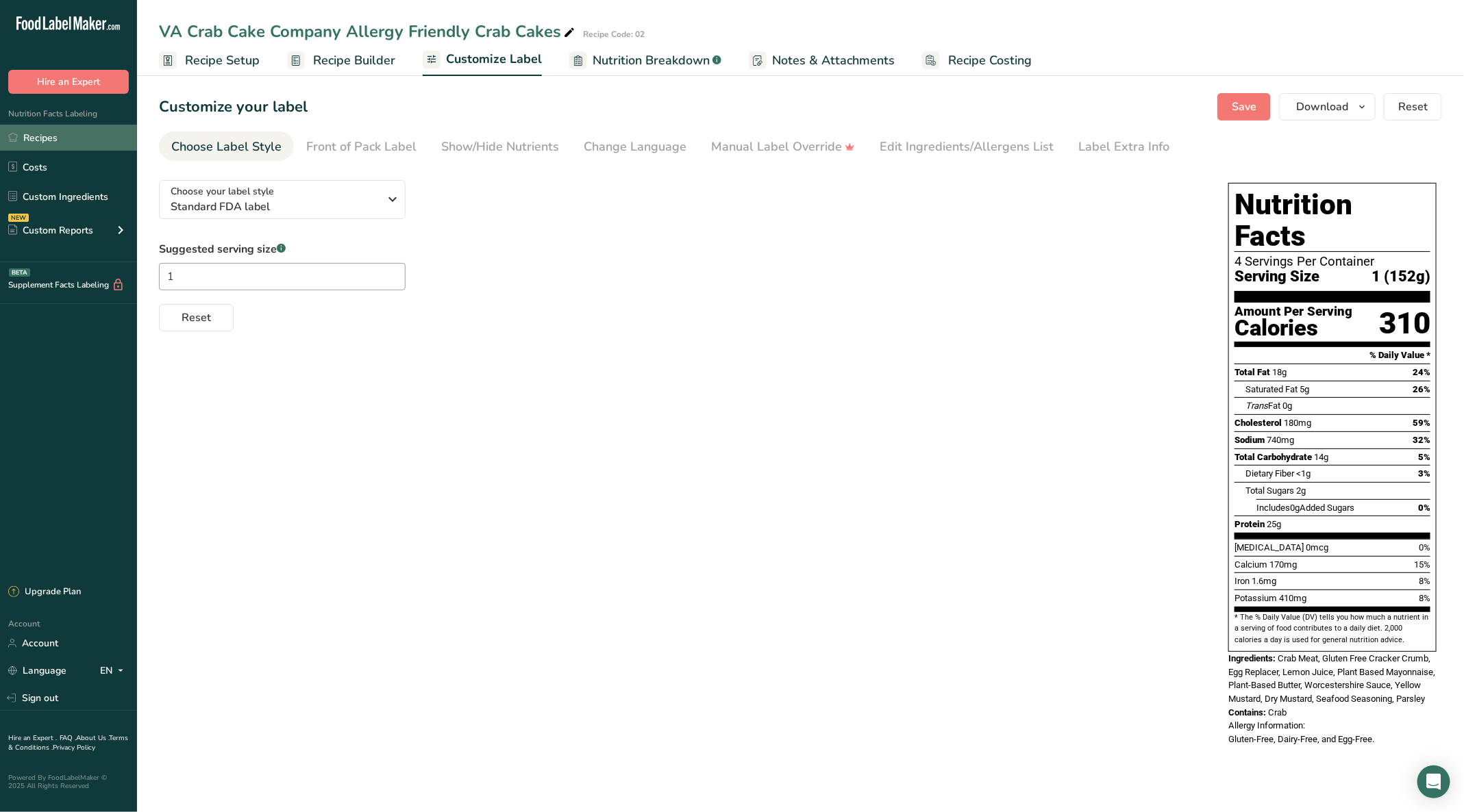
click at [53, 141] on link "Recipes" at bounding box center [68, 138] width 137 height 26
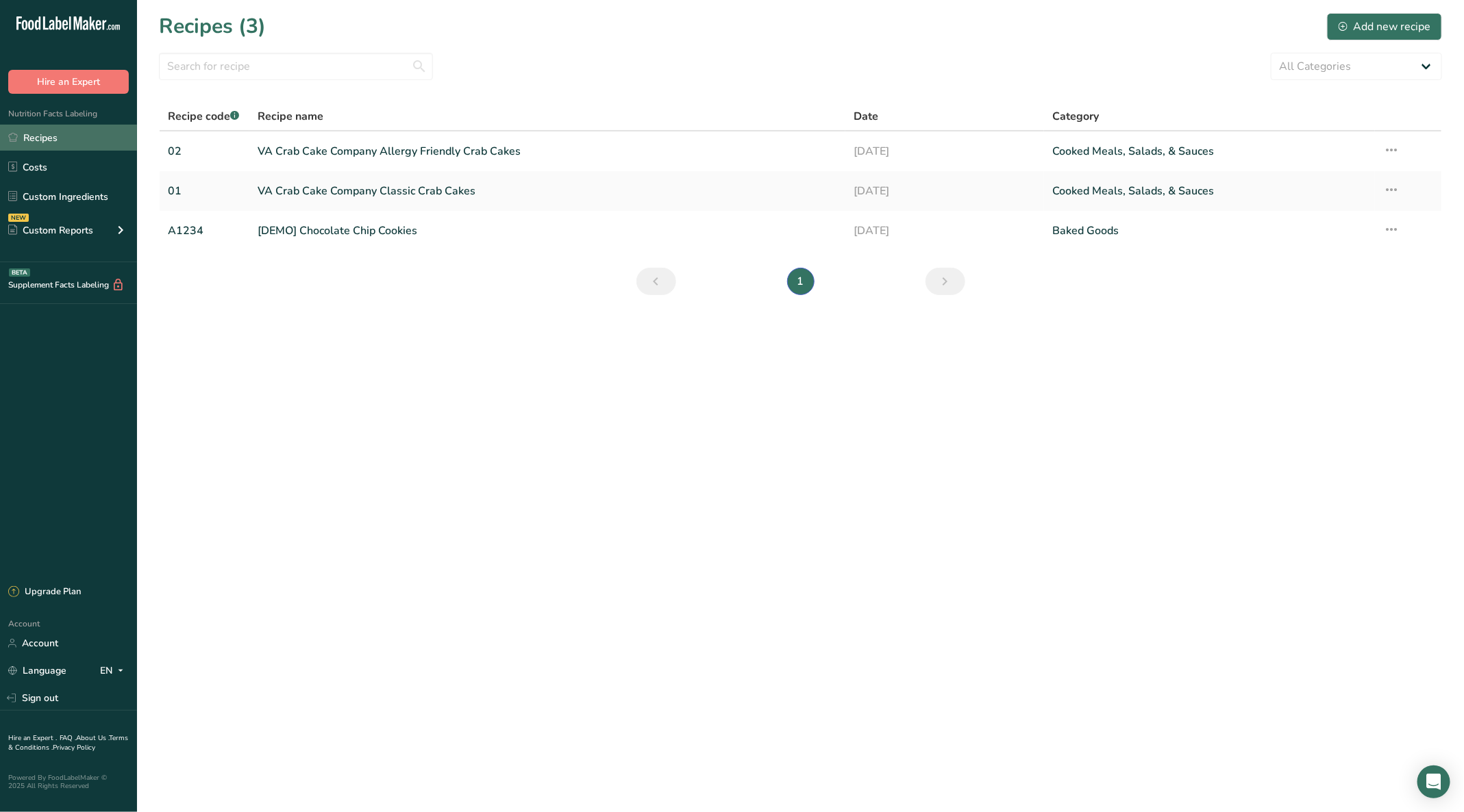
click at [53, 138] on link "Recipes" at bounding box center [68, 138] width 137 height 26
click at [382, 185] on link "VA Crab Cake Company Classic Crab Cakes" at bounding box center [547, 191] width 579 height 29
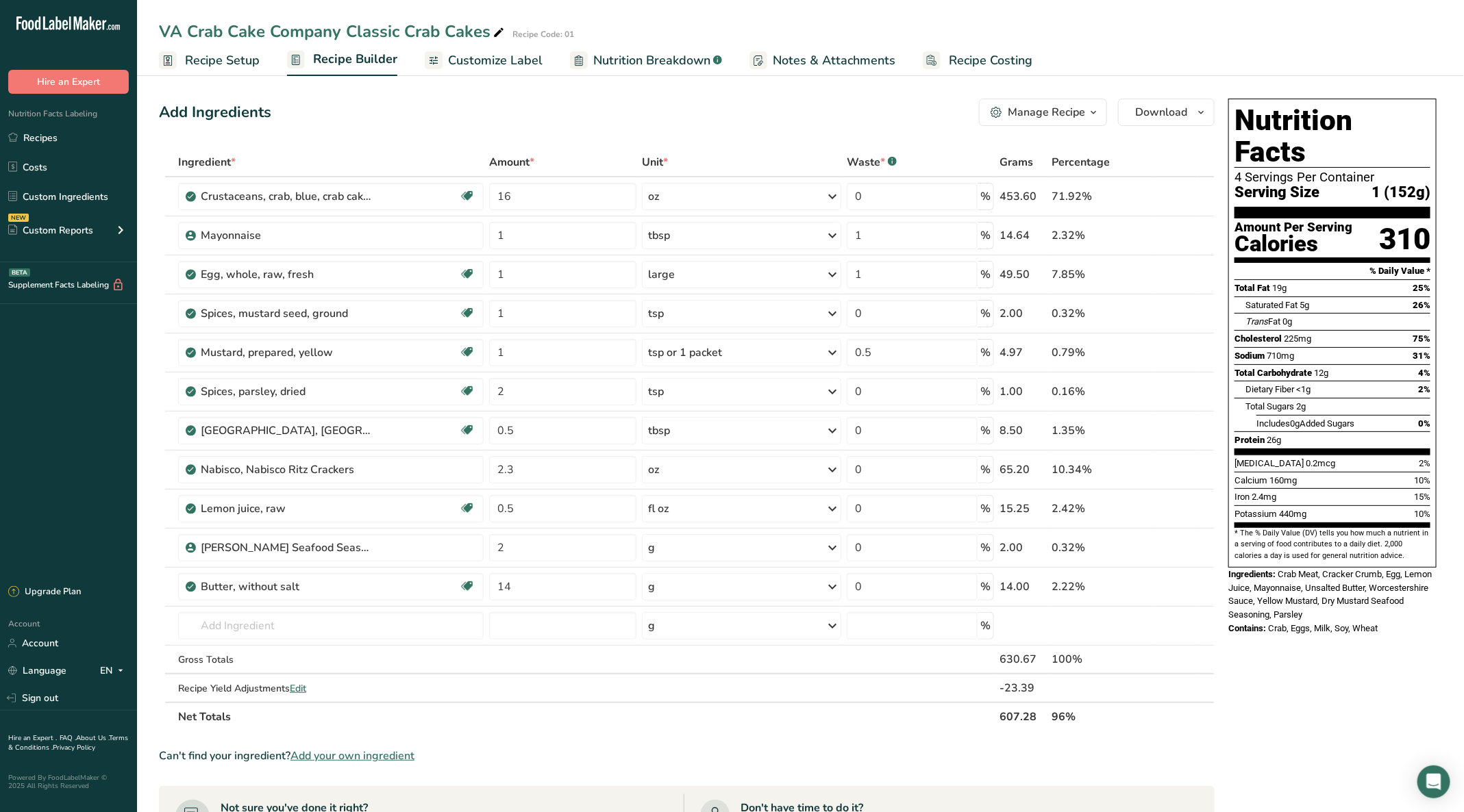
click at [474, 55] on span "Customize Label" at bounding box center [496, 60] width 95 height 18
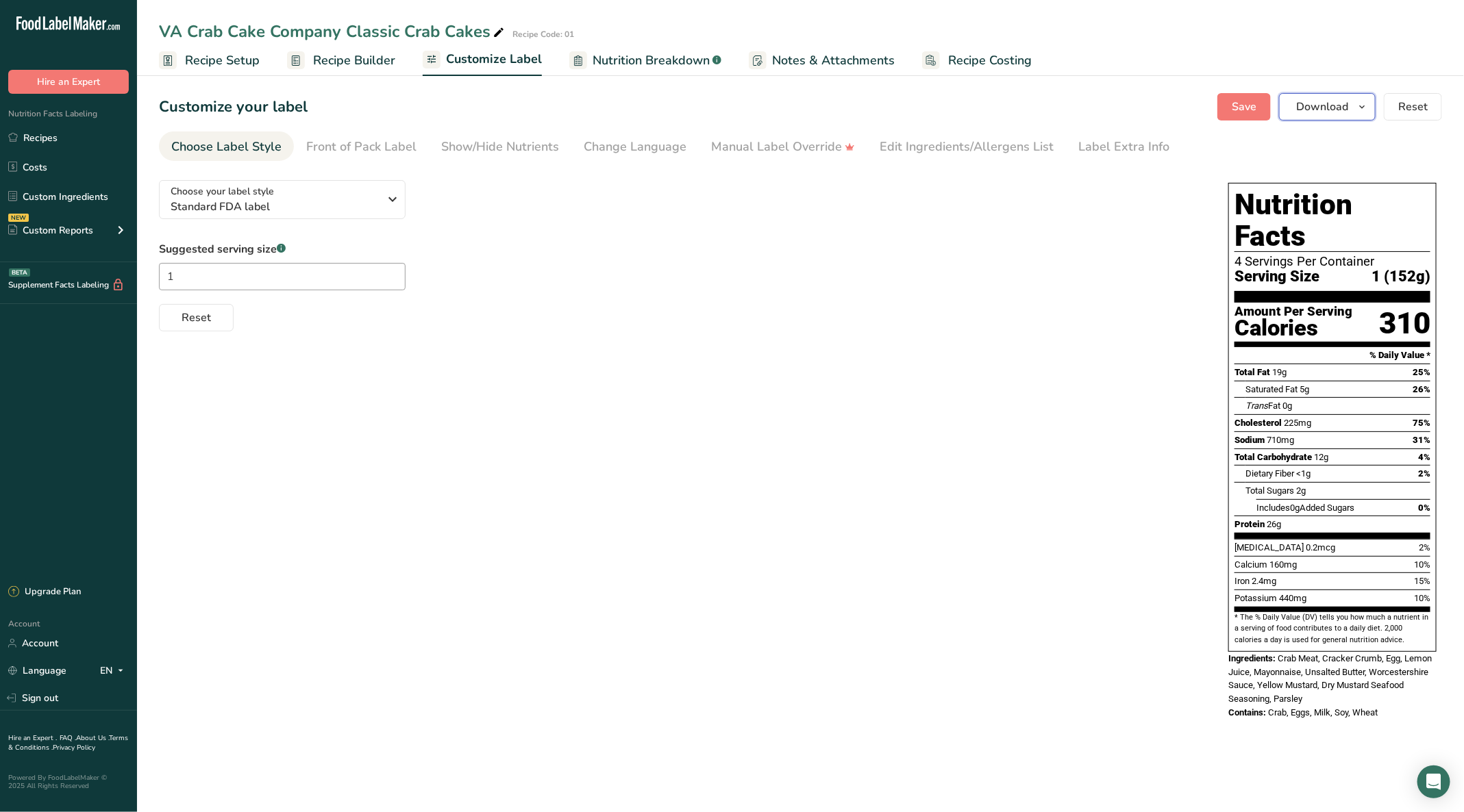
click at [1356, 99] on span "button" at bounding box center [1362, 106] width 16 height 16
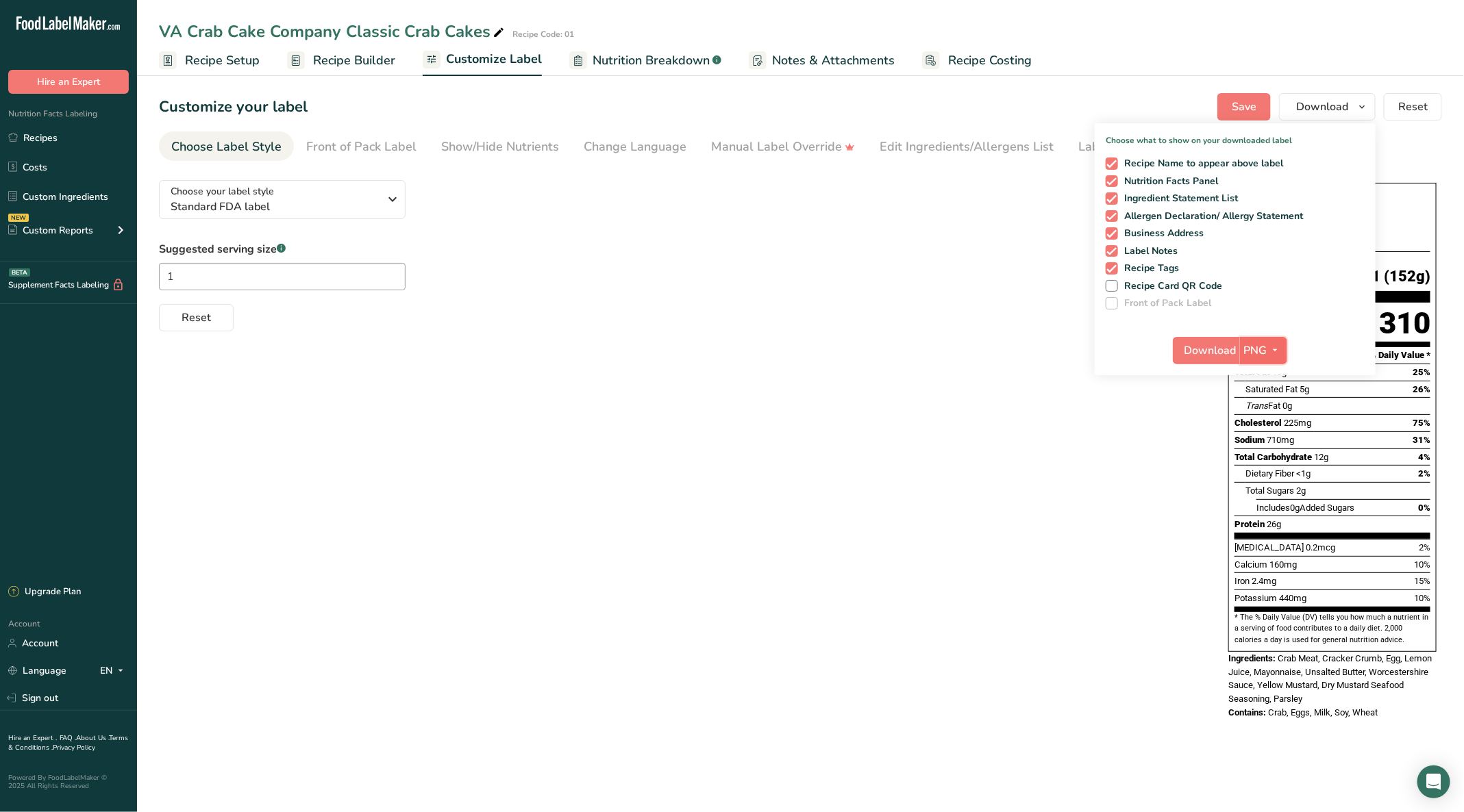
click at [1243, 345] on button "PNG" at bounding box center [1264, 351] width 47 height 27
click at [1252, 367] on link "PNG" at bounding box center [1264, 378] width 44 height 23
click at [1240, 347] on button "Download" at bounding box center [1206, 351] width 67 height 27
click at [45, 133] on link "Recipes" at bounding box center [68, 138] width 137 height 26
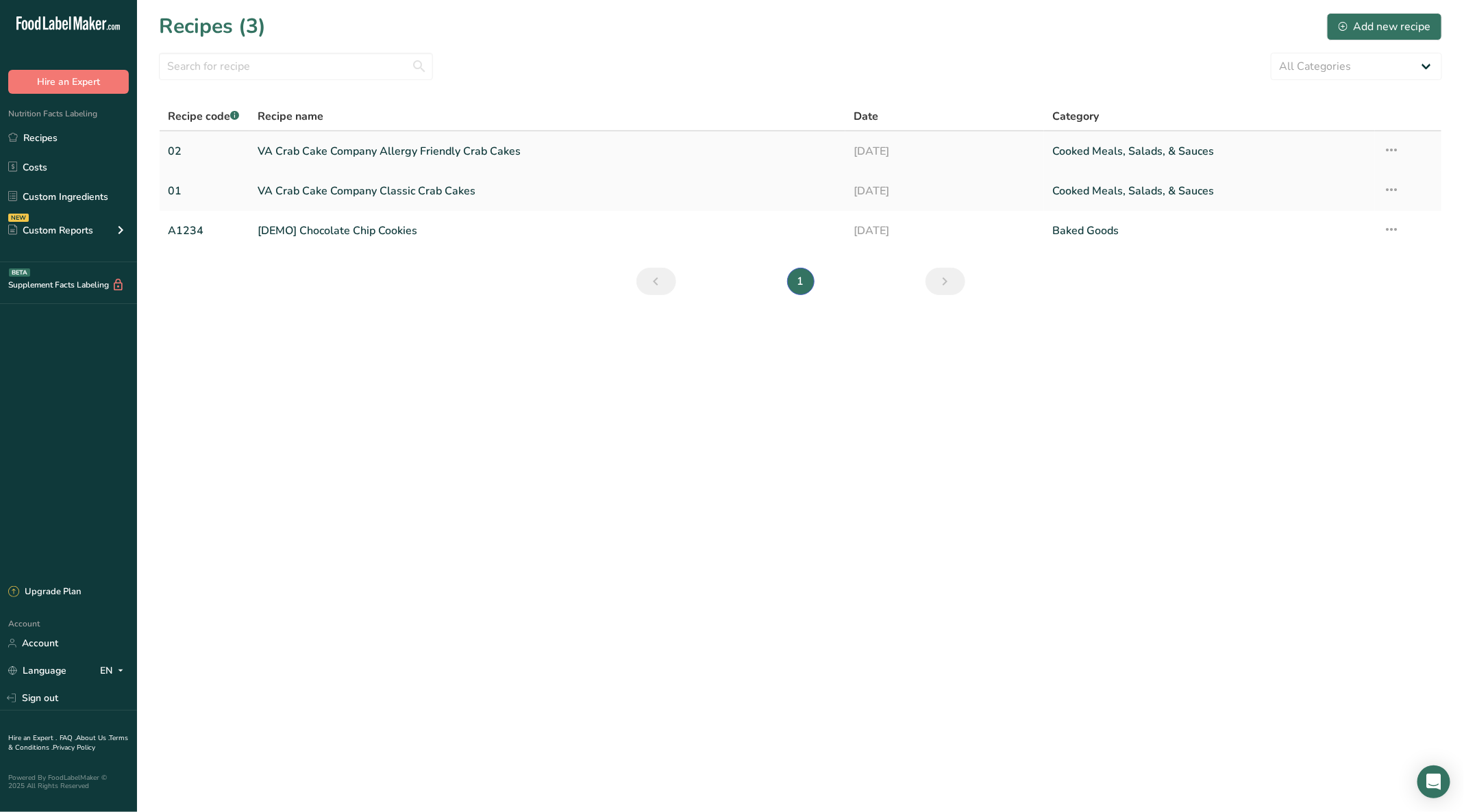
click at [347, 140] on link "VA Crab Cake Company Allergy Friendly Crab Cakes" at bounding box center [547, 151] width 579 height 29
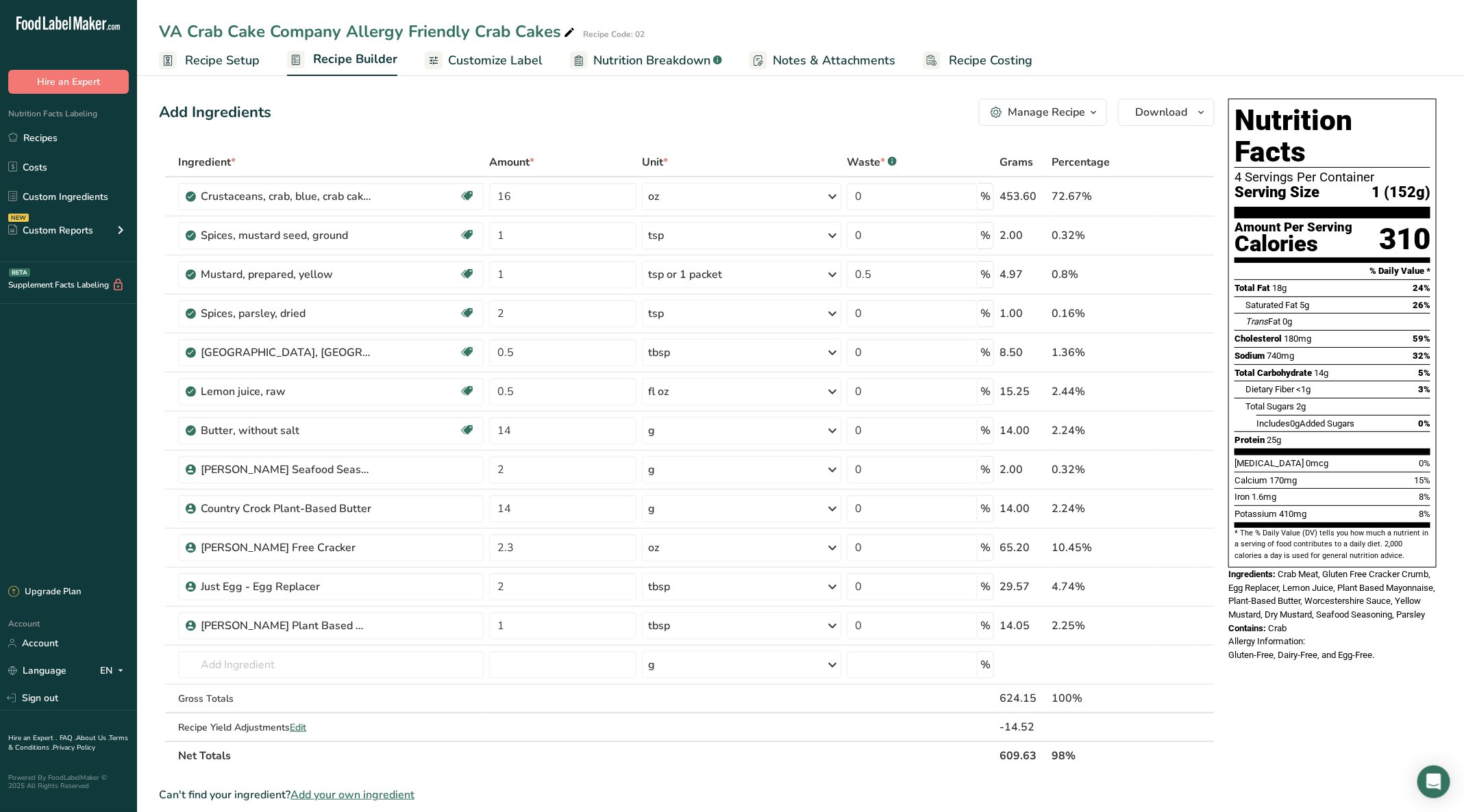
click at [513, 61] on span "Customize Label" at bounding box center [496, 60] width 95 height 18
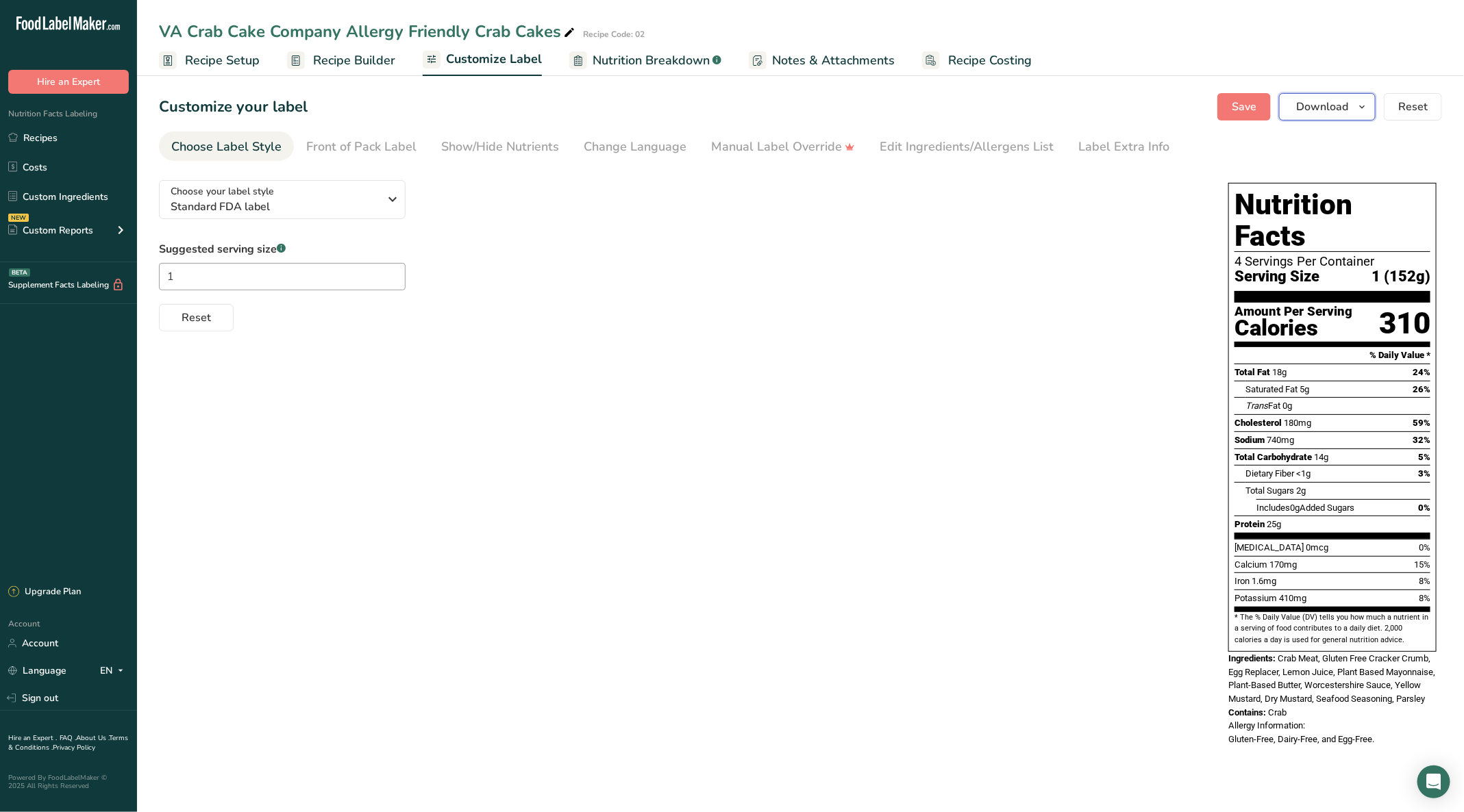
click at [1345, 107] on span "Download" at bounding box center [1322, 106] width 52 height 16
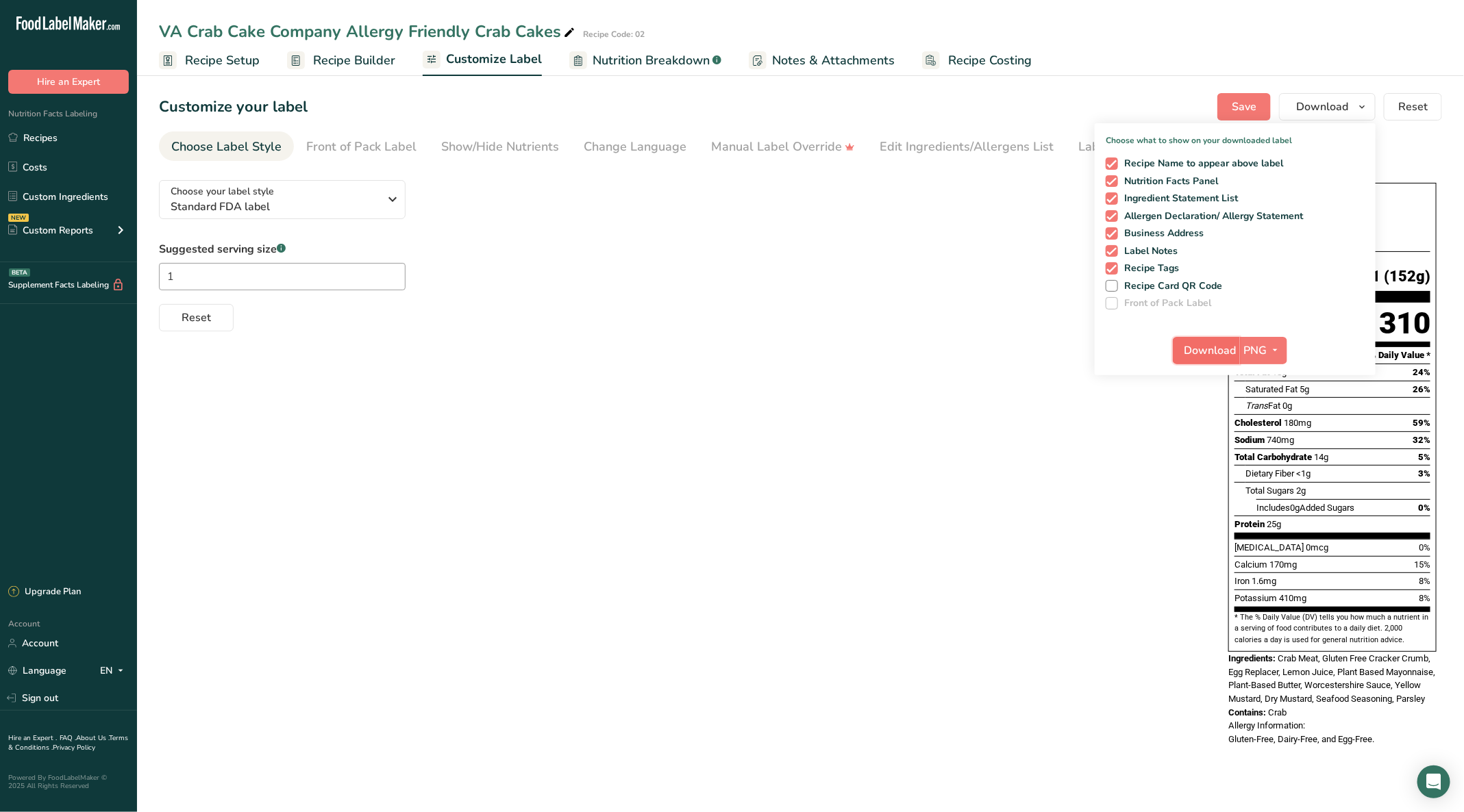
click at [1233, 344] on span "Download" at bounding box center [1210, 351] width 52 height 16
click at [937, 529] on div "Choose your label style Standard FDA label USA (FDA) Standard FDA label Tabular…" at bounding box center [800, 464] width 1283 height 591
